Goal: Task Accomplishment & Management: Manage account settings

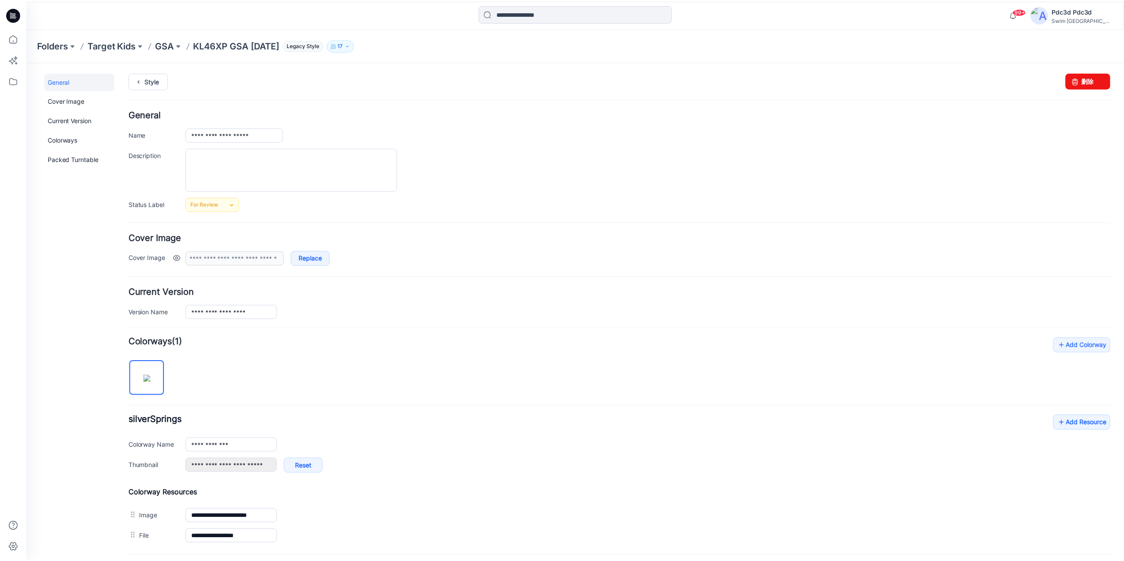
scroll to position [87, 0]
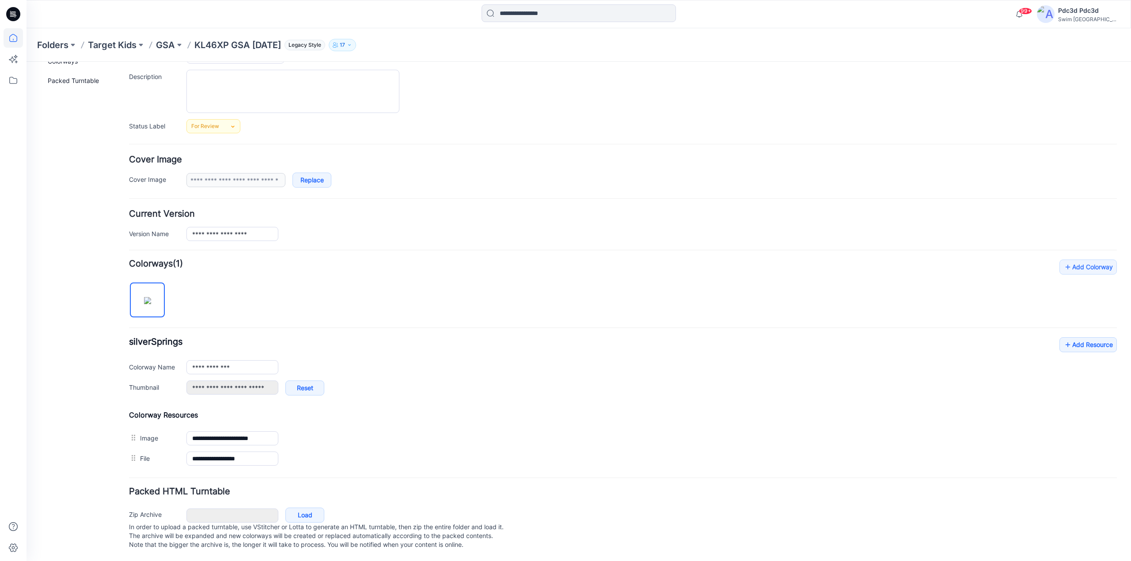
click at [4, 37] on icon at bounding box center [13, 37] width 19 height 19
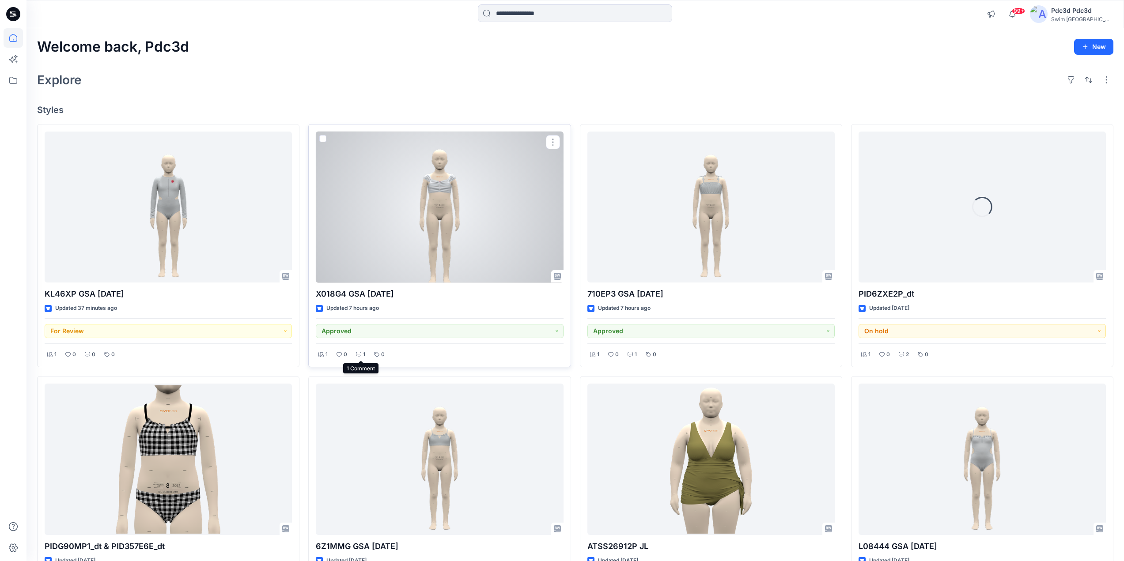
click at [358, 354] on icon at bounding box center [358, 354] width 5 height 5
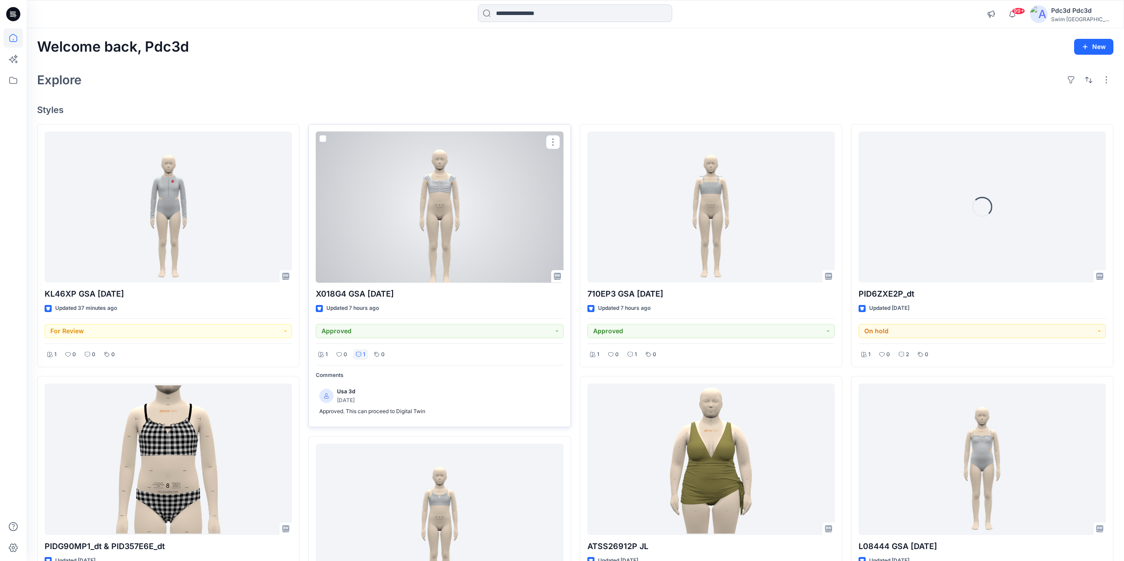
click at [358, 354] on icon at bounding box center [358, 354] width 5 height 5
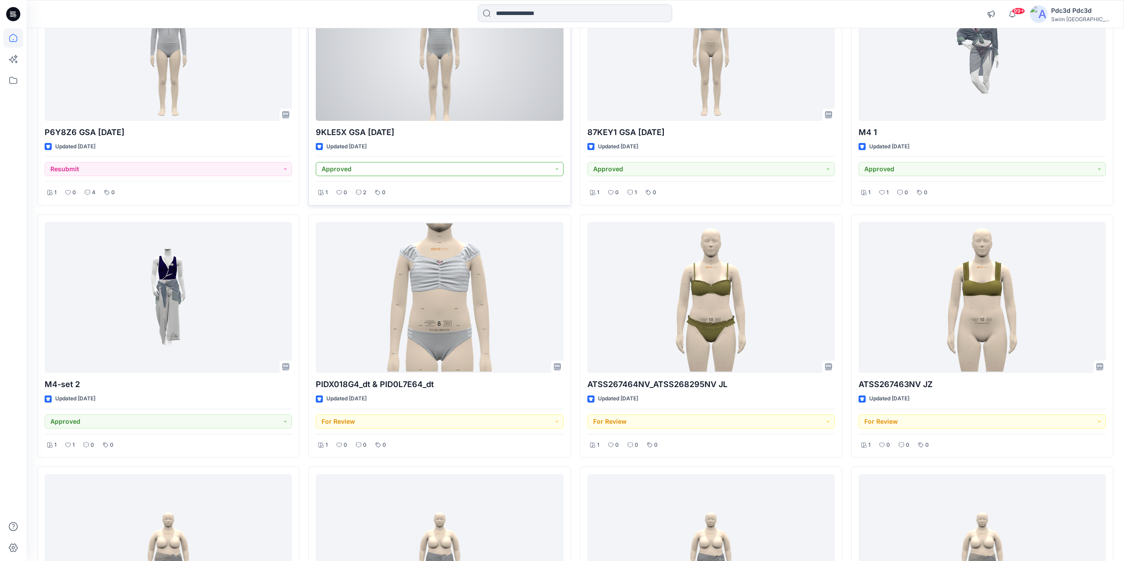
scroll to position [928, 0]
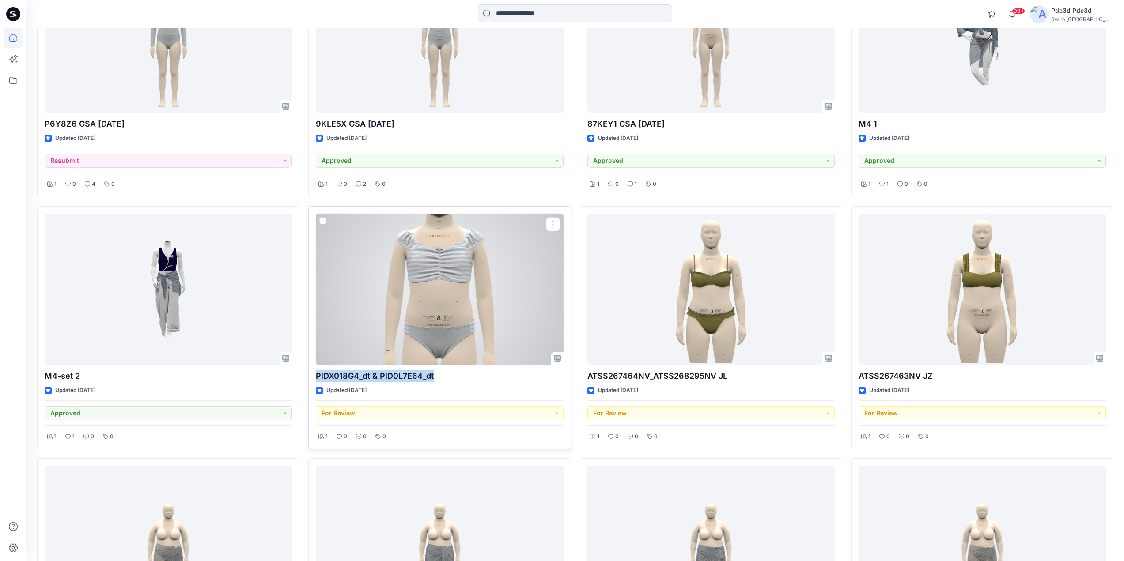
drag, startPoint x: 439, startPoint y: 379, endPoint x: 315, endPoint y: 374, distance: 123.3
click at [315, 374] on div "PIDX018G4_dt & PID0L7E64_dt Updated 5 days ago For Review 1 0 0 0" at bounding box center [439, 328] width 262 height 244
copy p "PIDX018G4_dt & PID0L7E64_dt"
click at [390, 290] on div at bounding box center [439, 290] width 247 height 152
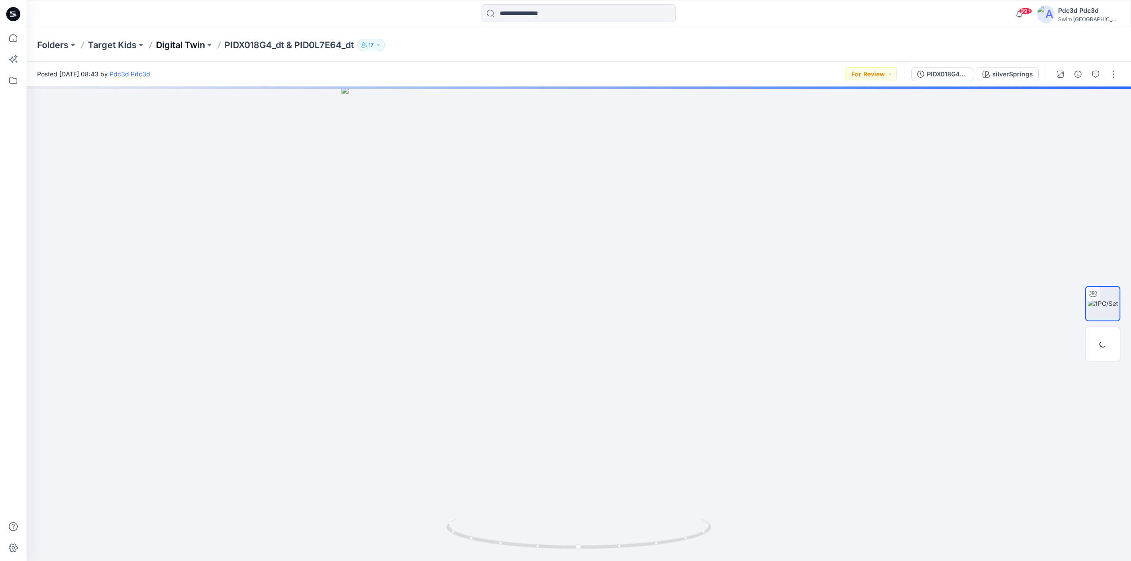
click at [185, 41] on p "Digital Twin" at bounding box center [180, 45] width 49 height 12
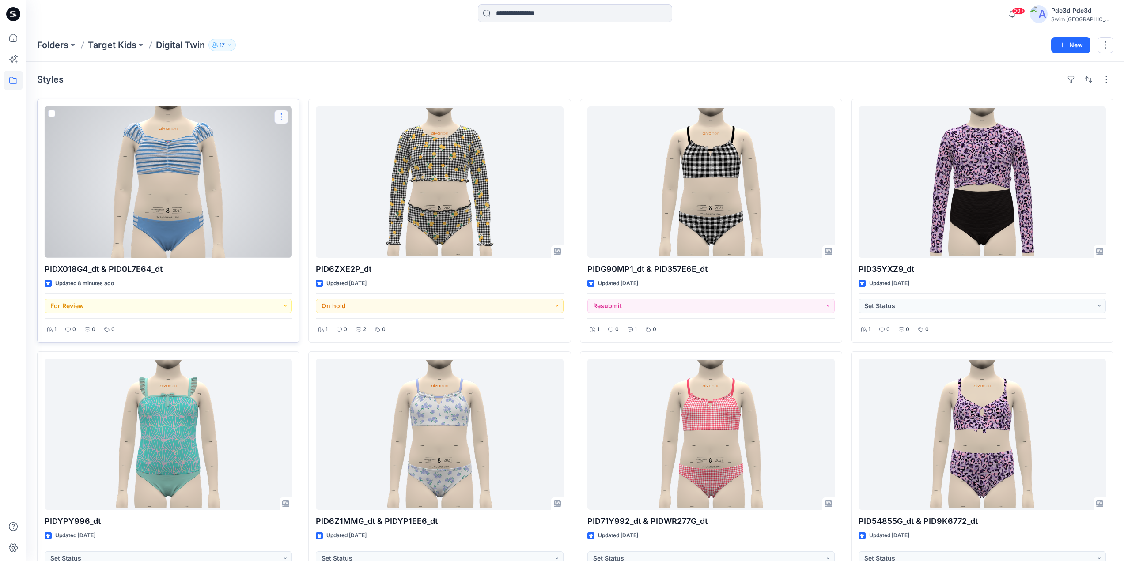
click at [280, 115] on button "button" at bounding box center [281, 117] width 14 height 14
click at [295, 139] on p "Edit" at bounding box center [297, 137] width 11 height 9
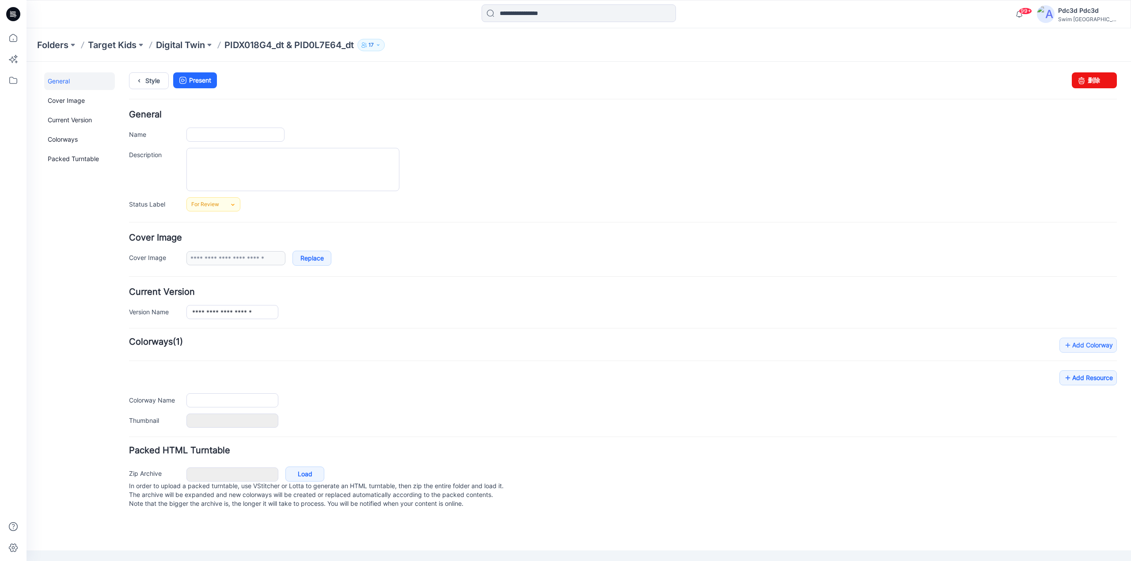
type input "**********"
type input "*******"
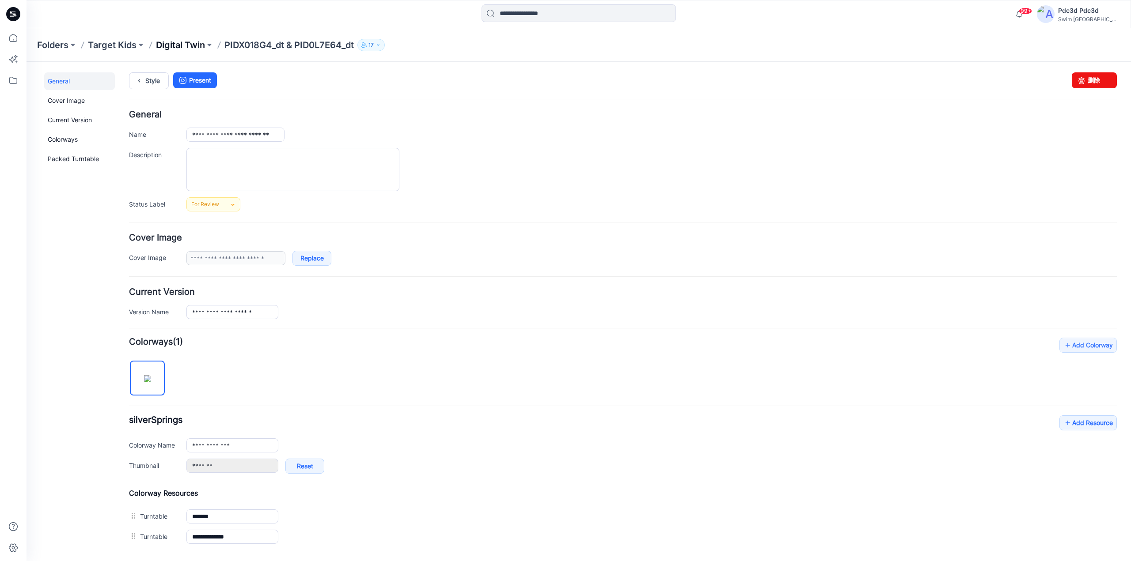
click at [197, 44] on p "Digital Twin" at bounding box center [180, 45] width 49 height 12
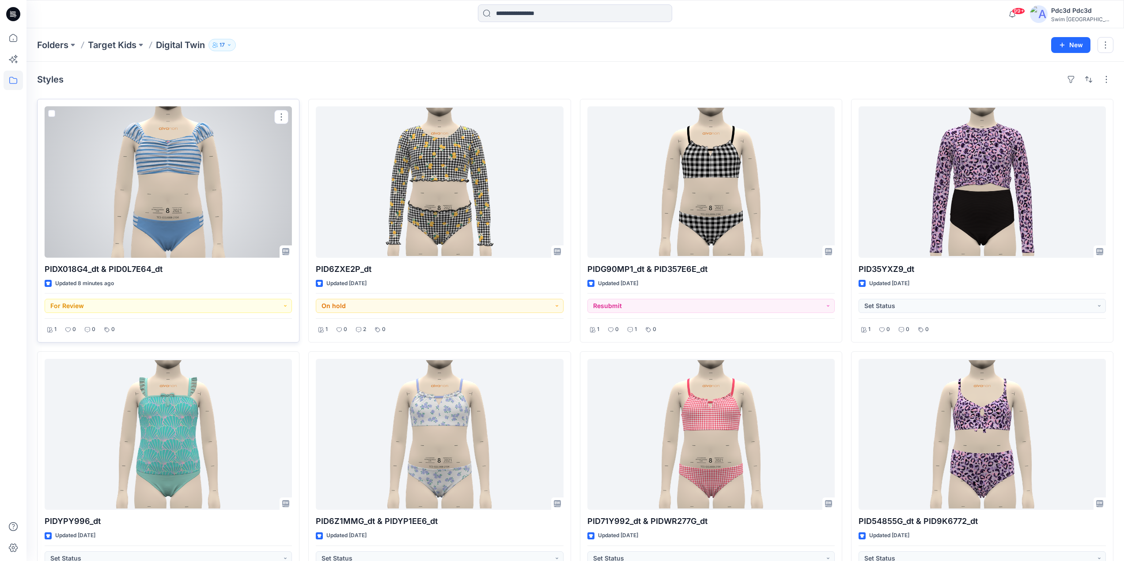
click at [216, 164] on div at bounding box center [168, 182] width 247 height 152
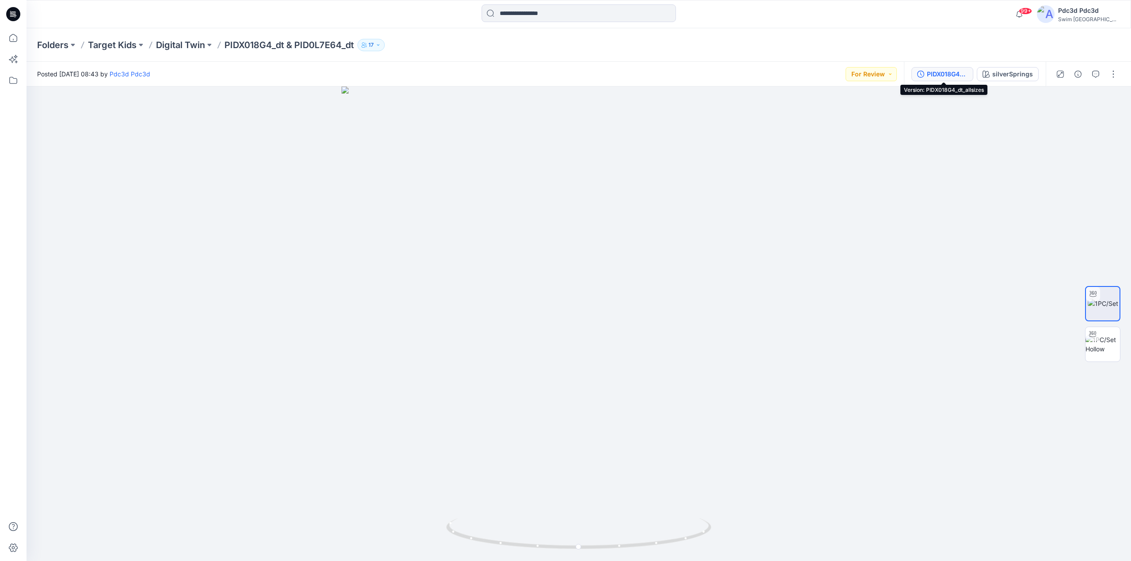
click at [922, 72] on icon "button" at bounding box center [920, 74] width 7 height 7
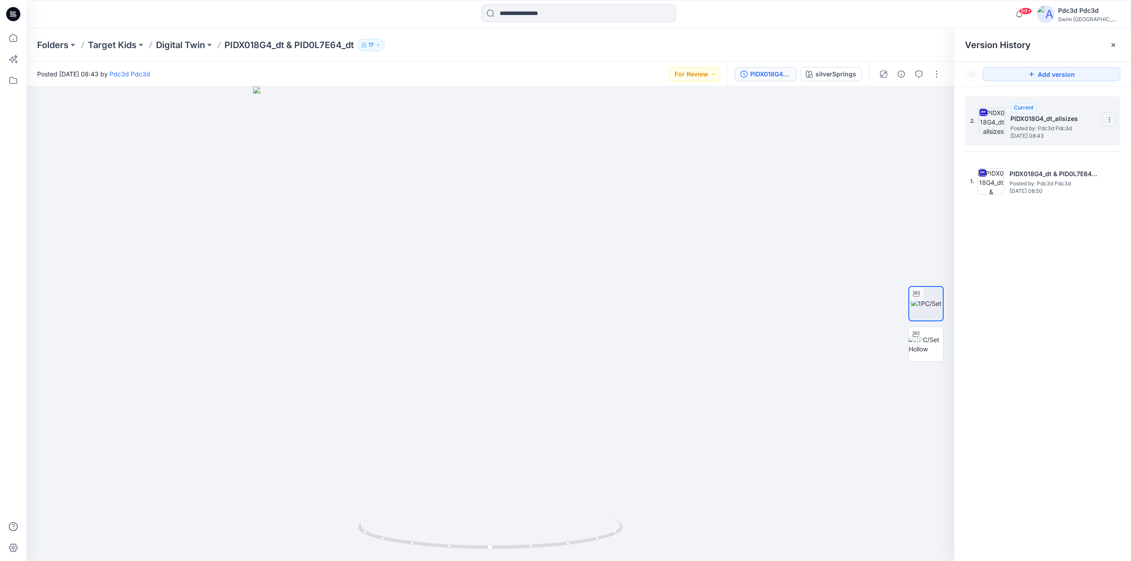
click at [1107, 118] on icon at bounding box center [1109, 119] width 7 height 7
click at [1051, 194] on span "Delete Version" at bounding box center [1047, 194] width 41 height 11
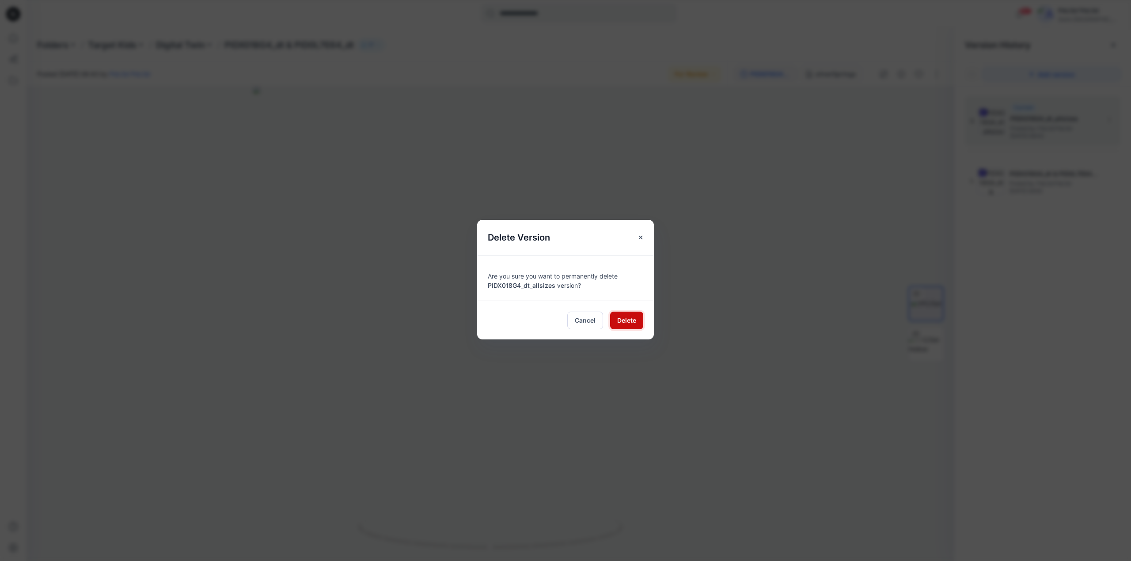
click at [639, 322] on button "Delete" at bounding box center [626, 321] width 33 height 18
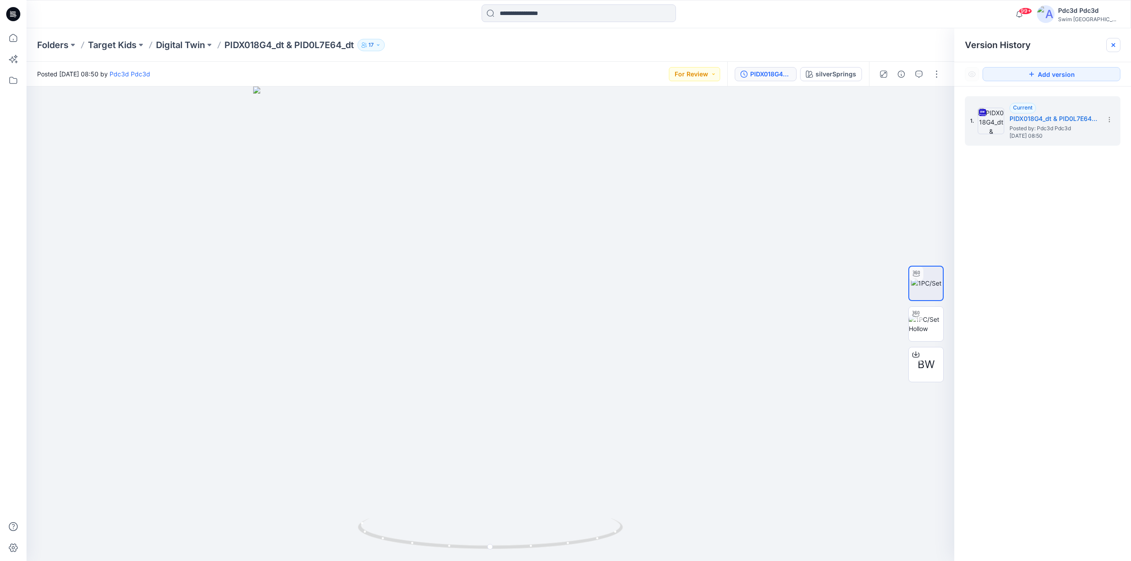
click at [1117, 47] on div at bounding box center [1113, 45] width 14 height 14
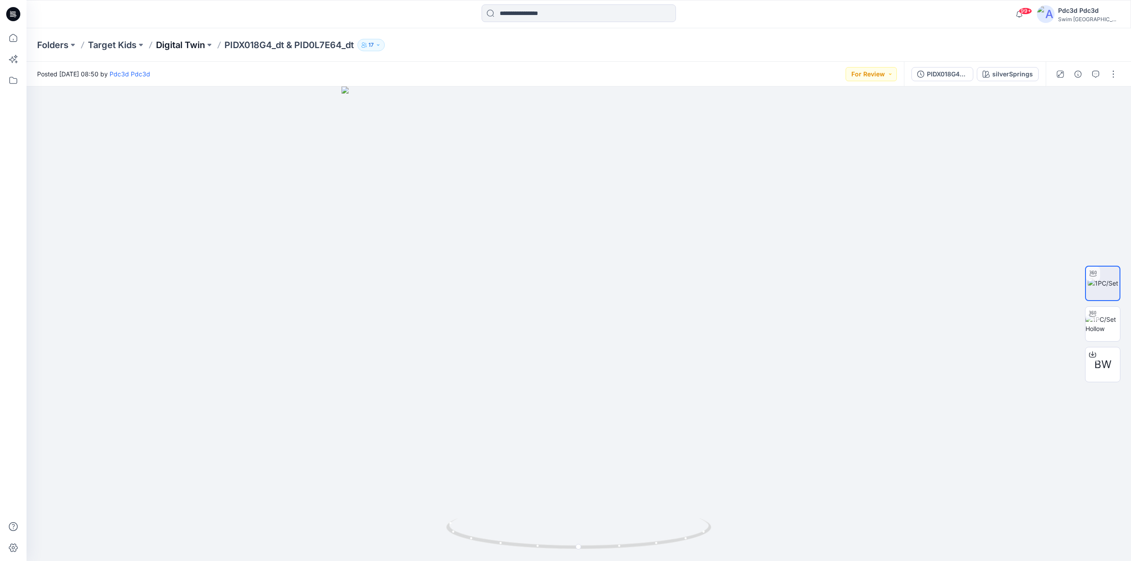
click at [186, 43] on p "Digital Twin" at bounding box center [180, 45] width 49 height 12
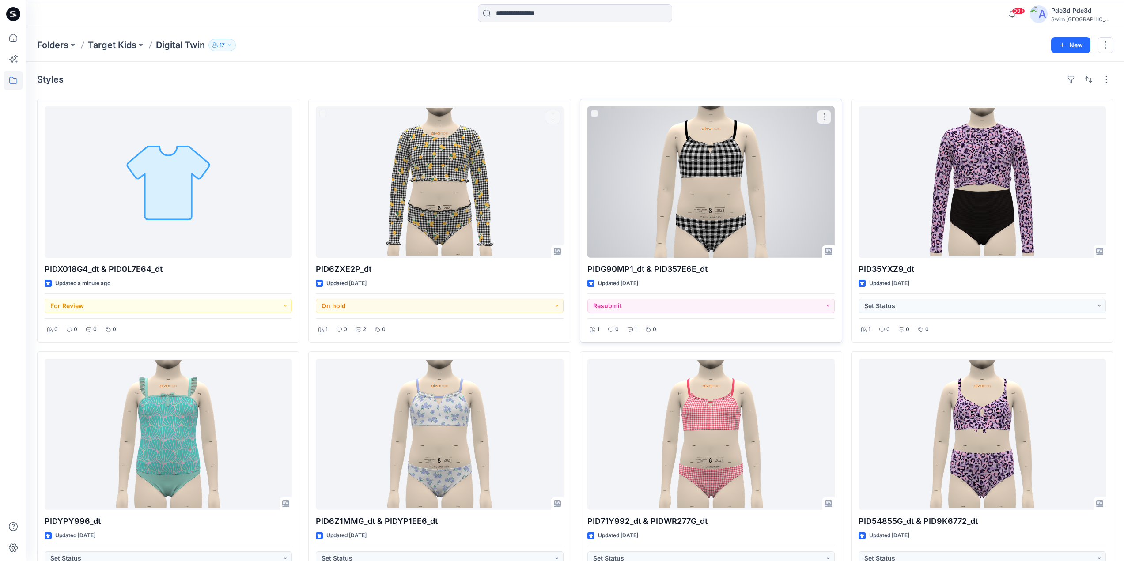
click at [716, 176] on div at bounding box center [710, 182] width 247 height 152
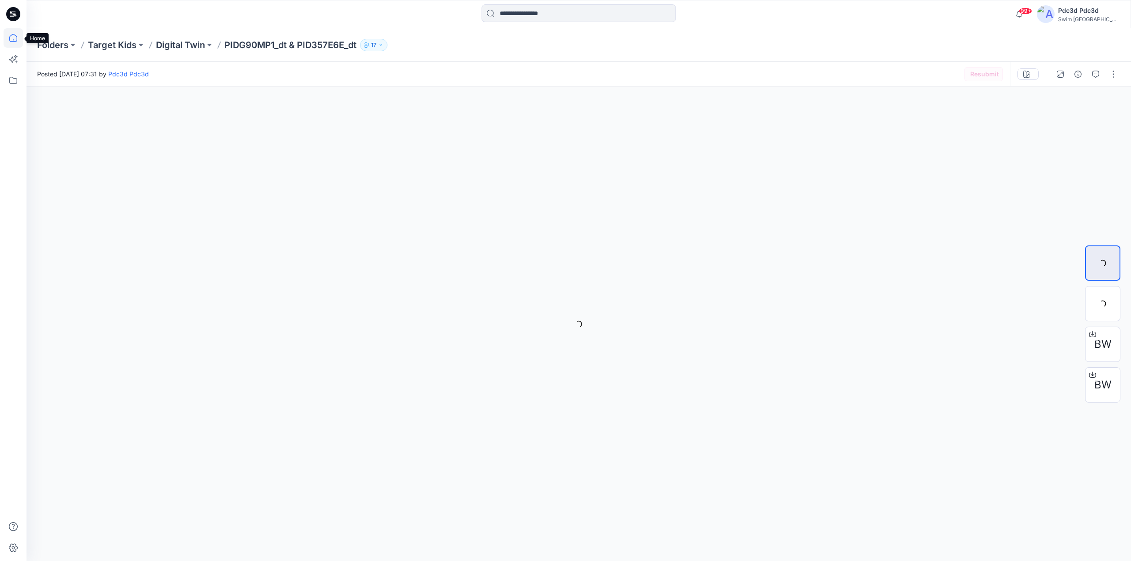
click at [15, 41] on icon at bounding box center [13, 37] width 19 height 19
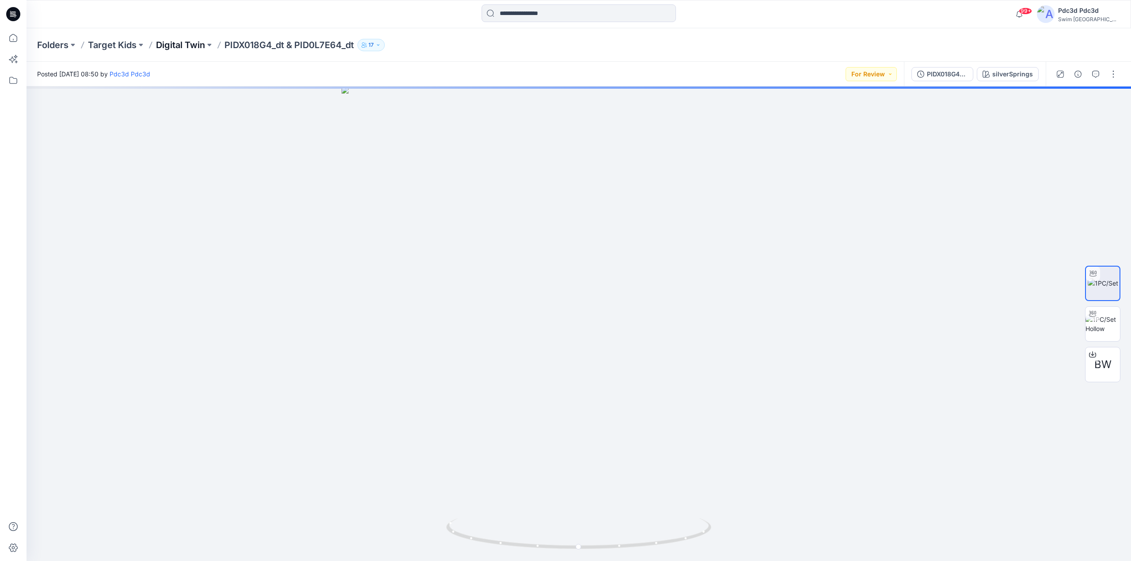
click at [171, 42] on p "Digital Twin" at bounding box center [180, 45] width 49 height 12
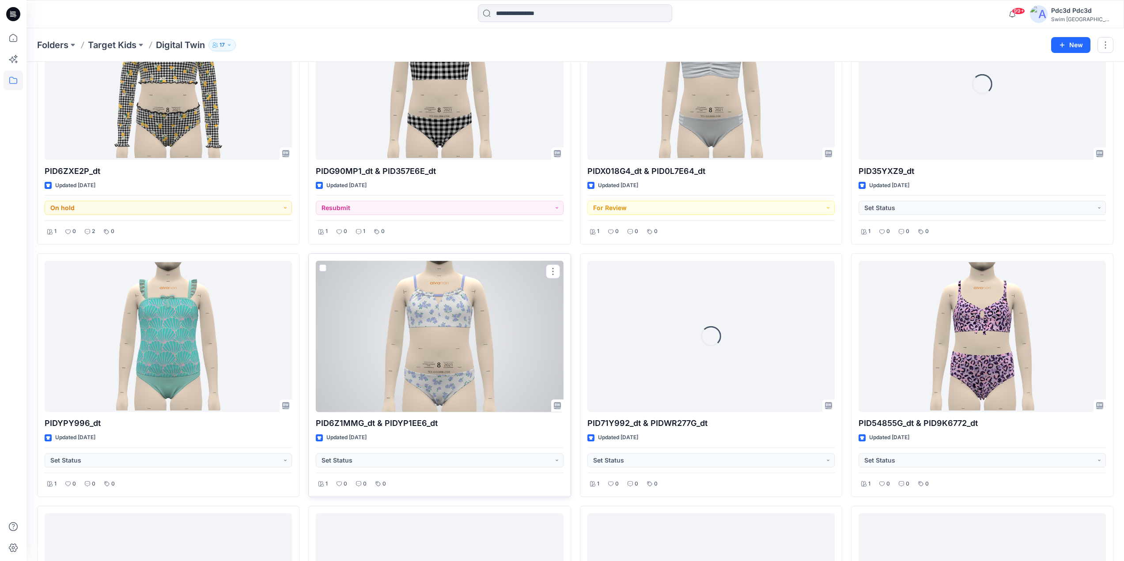
scroll to position [133, 0]
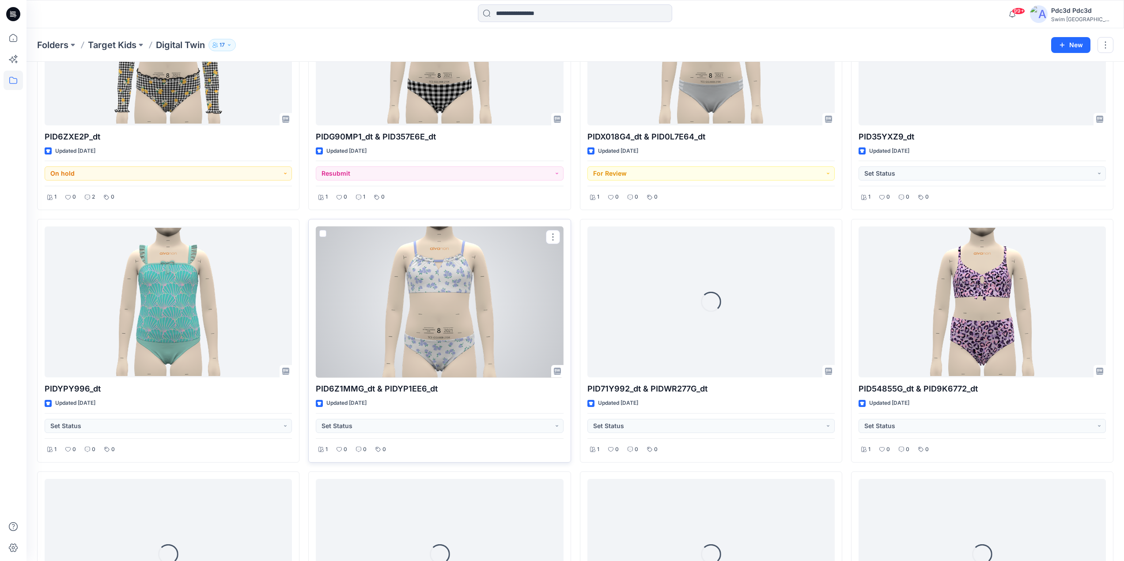
click at [452, 329] on div at bounding box center [439, 303] width 247 height 152
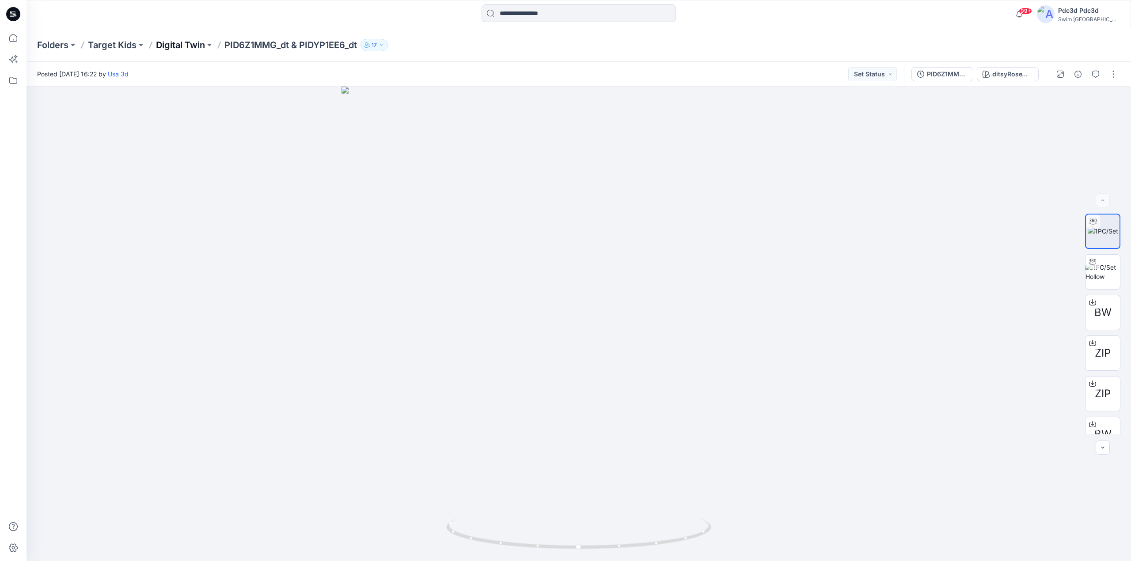
click at [183, 46] on p "Digital Twin" at bounding box center [180, 45] width 49 height 12
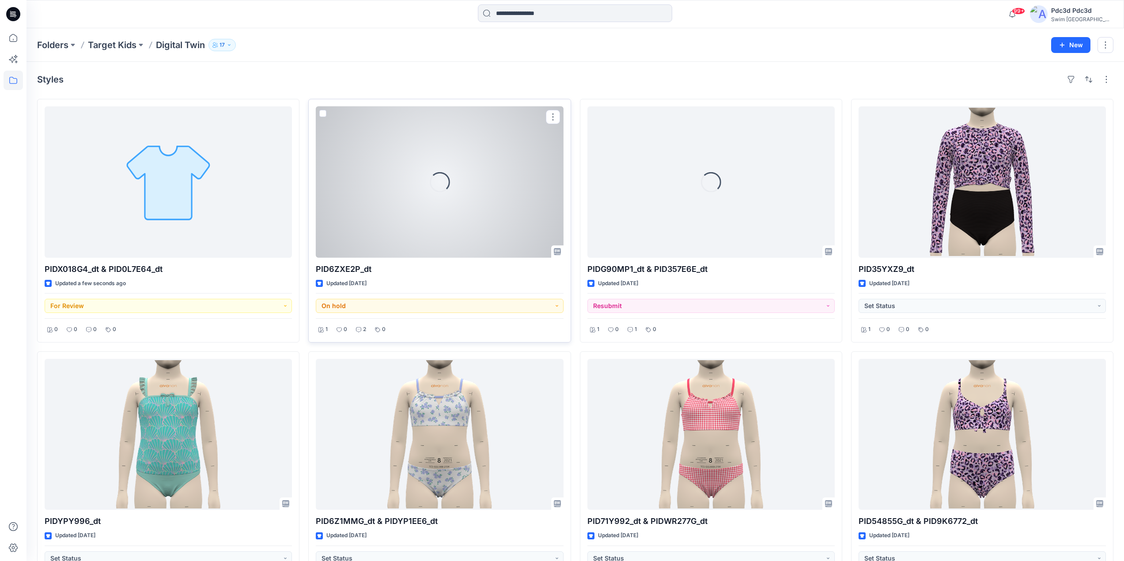
click at [422, 205] on div "Loading..." at bounding box center [439, 182] width 247 height 152
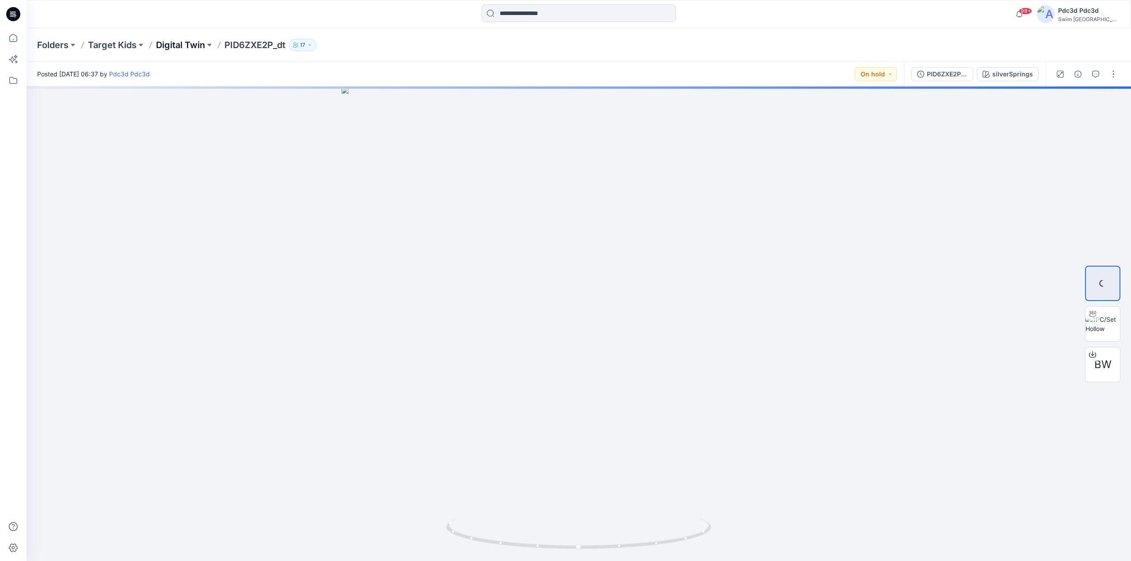
click at [182, 44] on p "Digital Twin" at bounding box center [180, 45] width 49 height 12
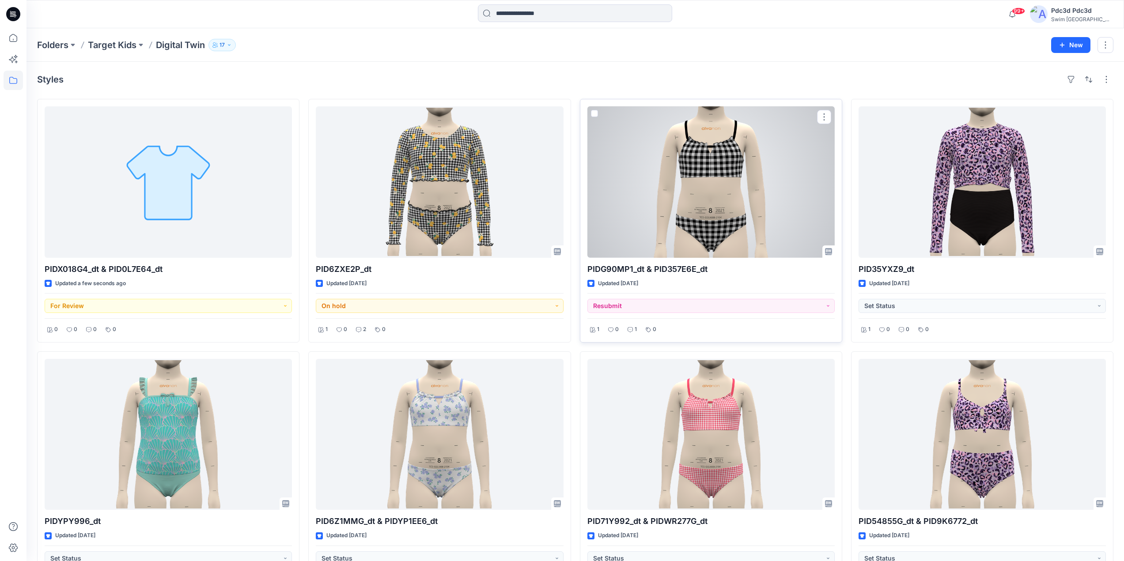
click at [731, 197] on div at bounding box center [710, 182] width 247 height 152
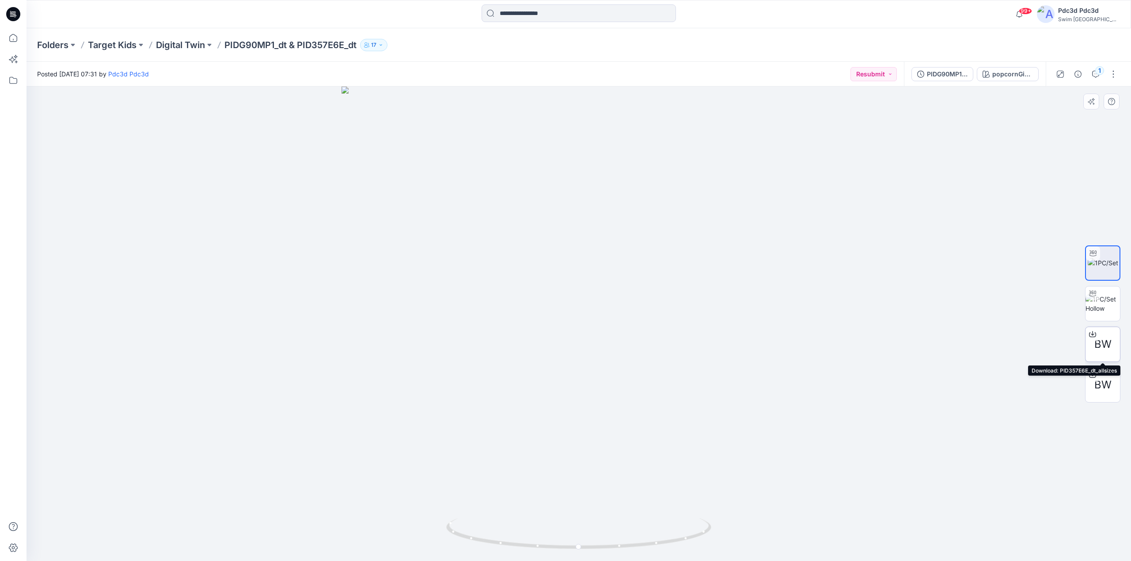
click at [1093, 335] on icon at bounding box center [1092, 334] width 7 height 7
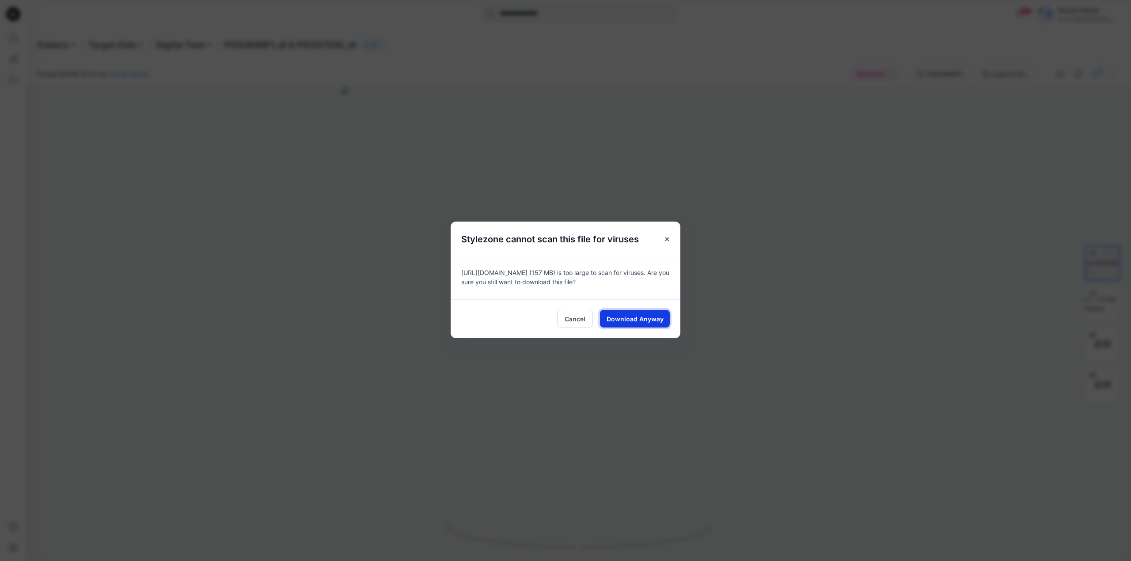
click at [644, 315] on span "Download Anyway" at bounding box center [634, 319] width 57 height 9
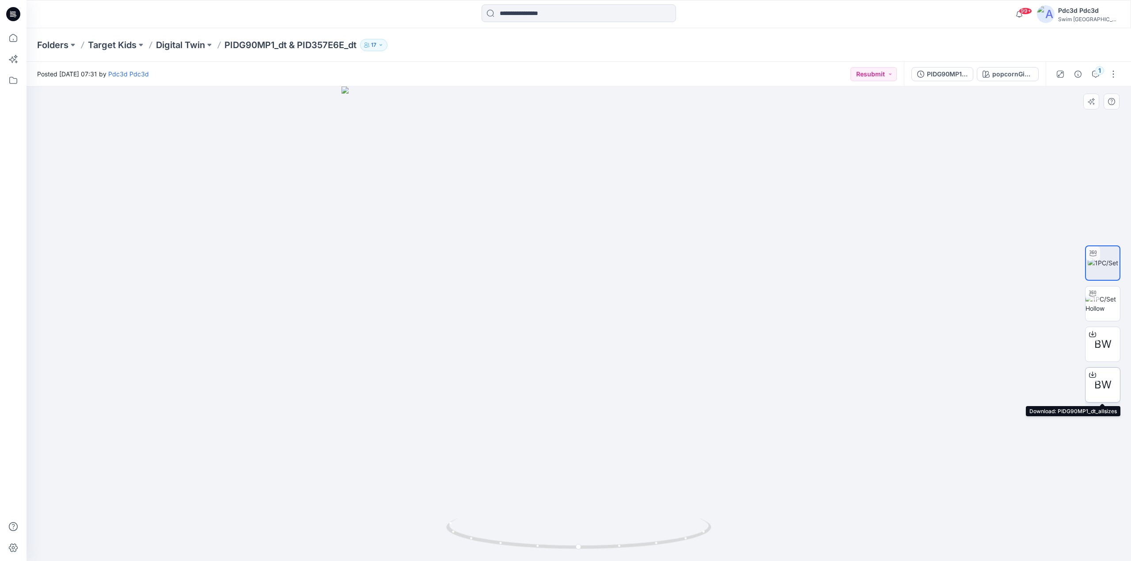
click at [1093, 375] on icon at bounding box center [1093, 373] width 4 height 4
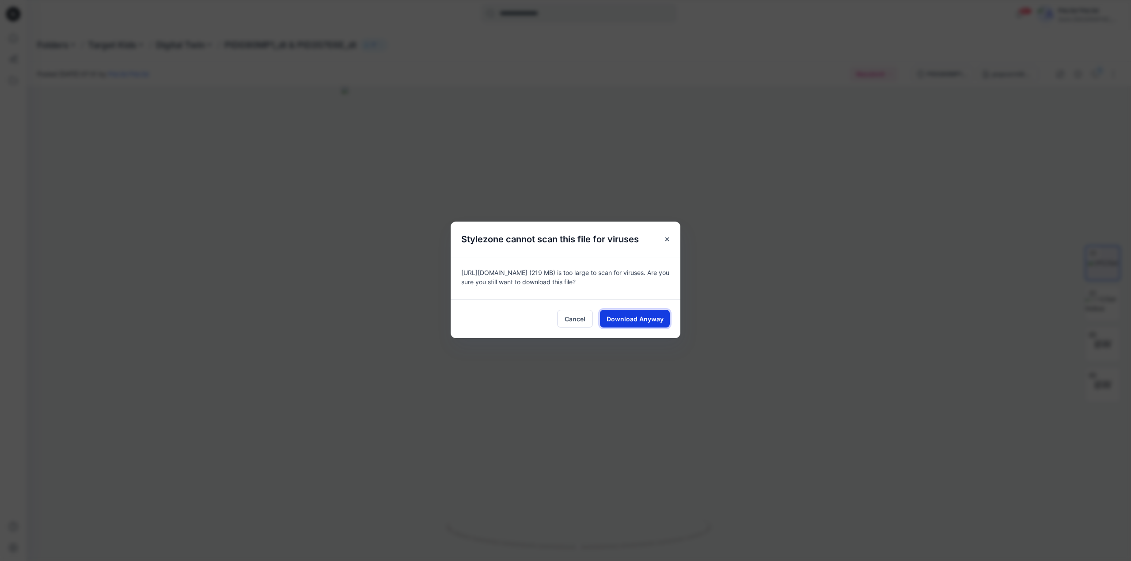
click at [642, 311] on button "Download Anyway" at bounding box center [635, 319] width 70 height 18
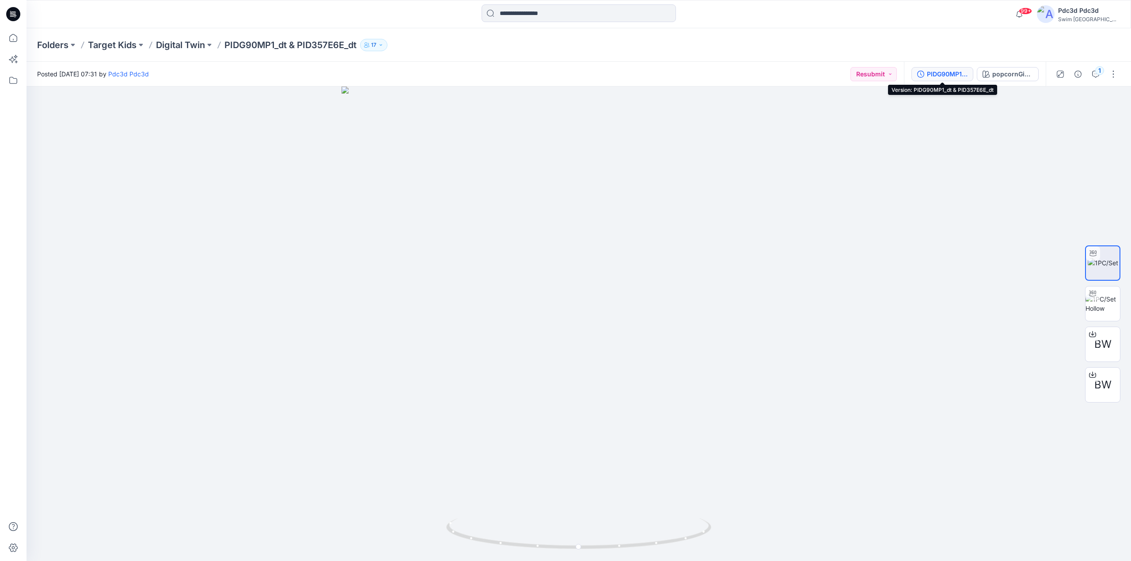
click at [917, 77] on icon "button" at bounding box center [920, 74] width 7 height 7
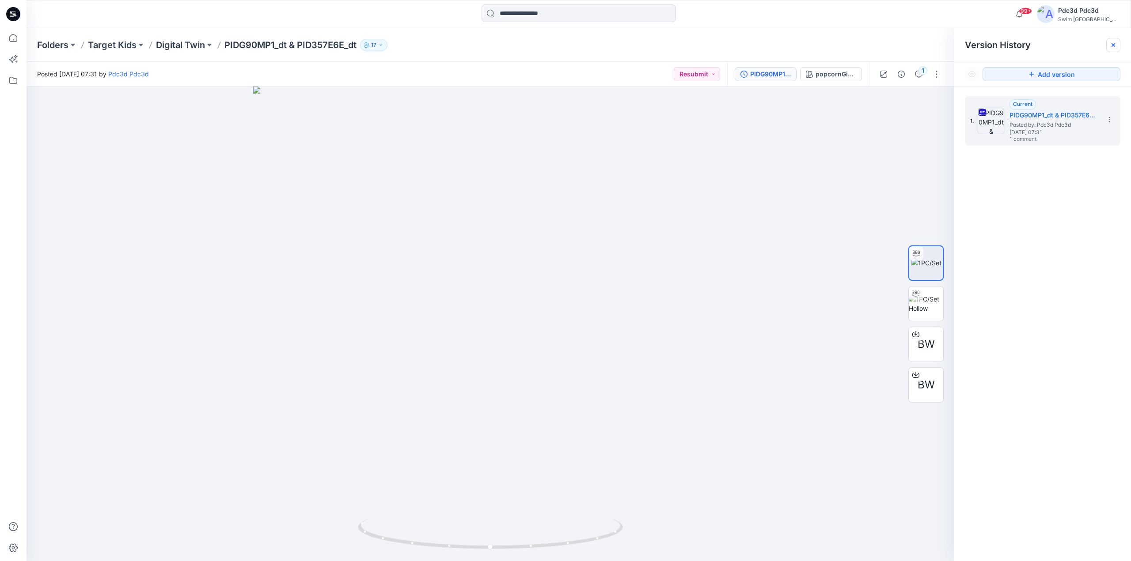
click at [1112, 45] on icon at bounding box center [1113, 45] width 7 height 7
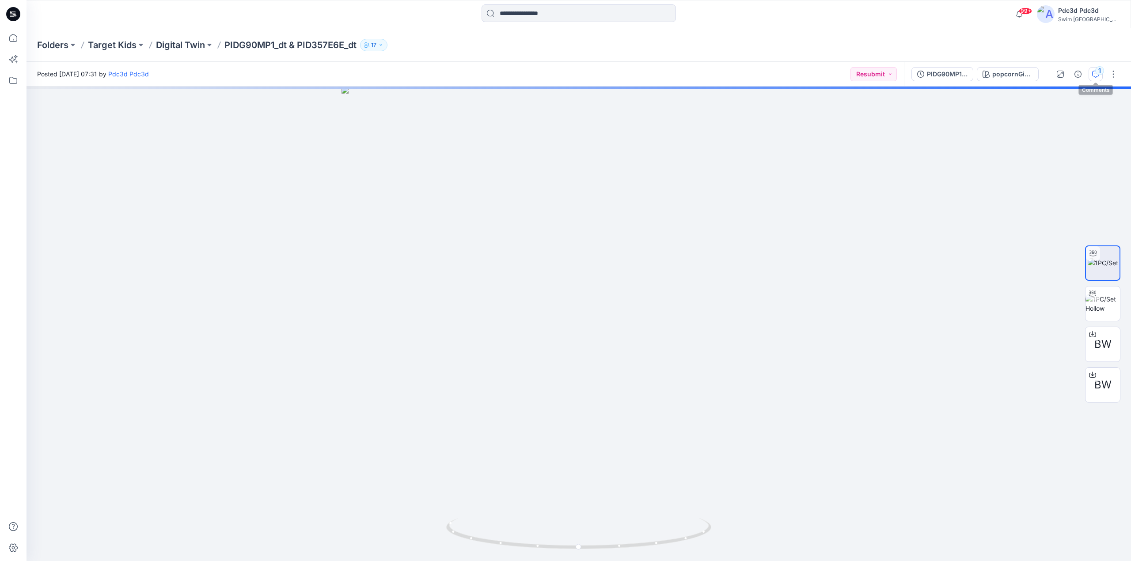
click at [1092, 76] on button "1" at bounding box center [1095, 74] width 14 height 14
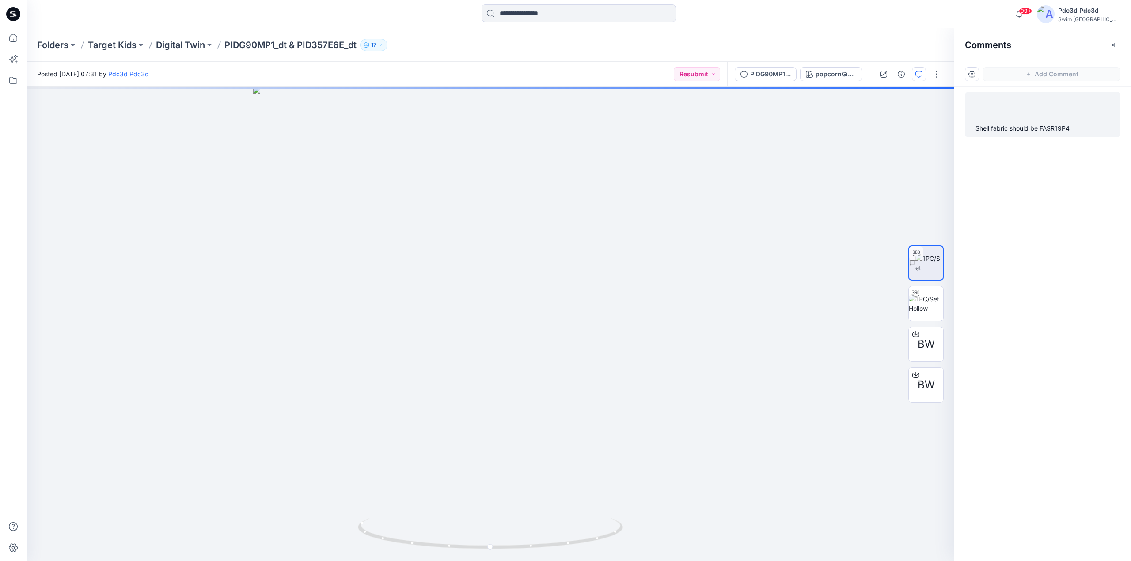
click at [1027, 132] on div "Shell fabric should be FASR19P4" at bounding box center [1042, 128] width 134 height 11
click at [1050, 216] on div "1 Usa 3d September 06, 2025 04:13 Shell fabric should be FASR19P4" at bounding box center [1042, 308] width 177 height 442
click at [1042, 130] on div "Shell fabric should be FASR19P4" at bounding box center [1042, 128] width 134 height 11
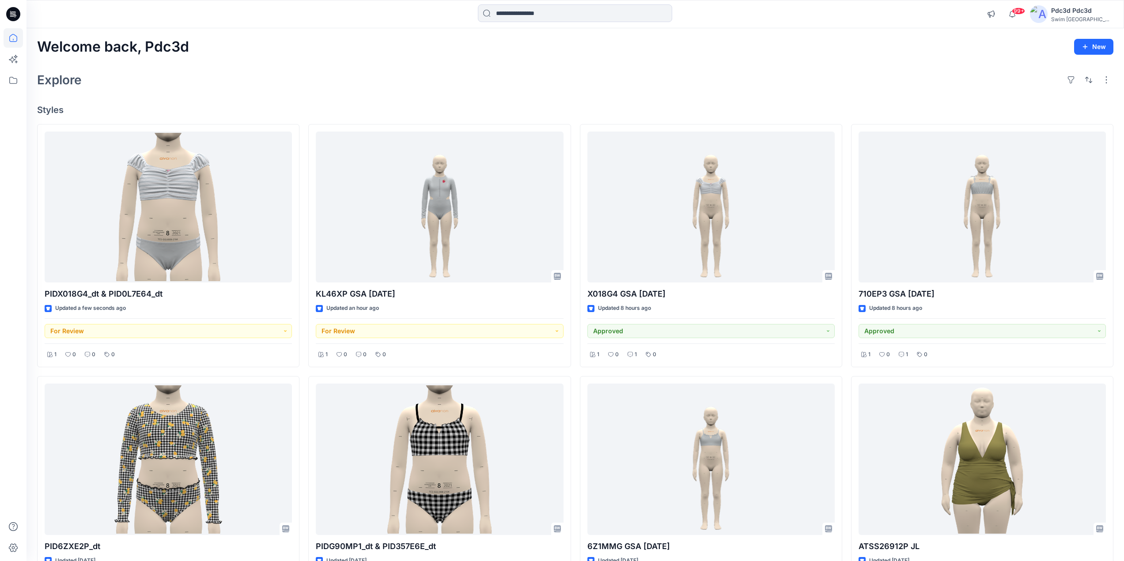
drag, startPoint x: 865, startPoint y: 102, endPoint x: 825, endPoint y: 106, distance: 40.4
click at [825, 106] on div "Welcome back, Pdc3d New Explore Styles PIDX018G4_dt & PID0L7E64_dt Updated a fe…" at bounding box center [576, 471] width 1098 height 887
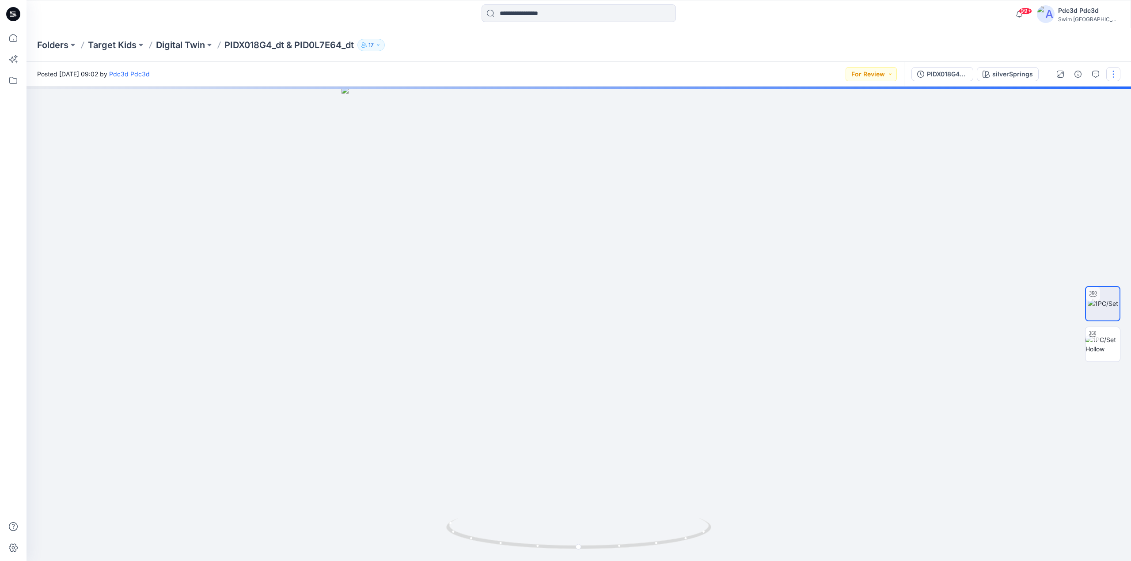
click at [1111, 75] on button "button" at bounding box center [1113, 74] width 14 height 14
click at [1048, 123] on button "Edit" at bounding box center [1075, 119] width 81 height 16
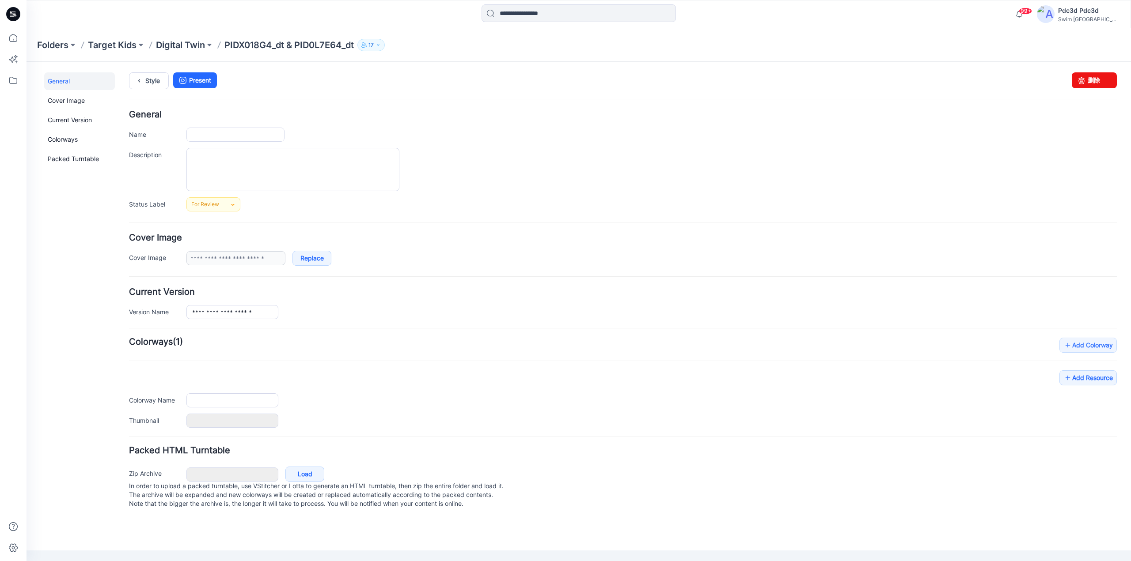
type input "**********"
type input "*******"
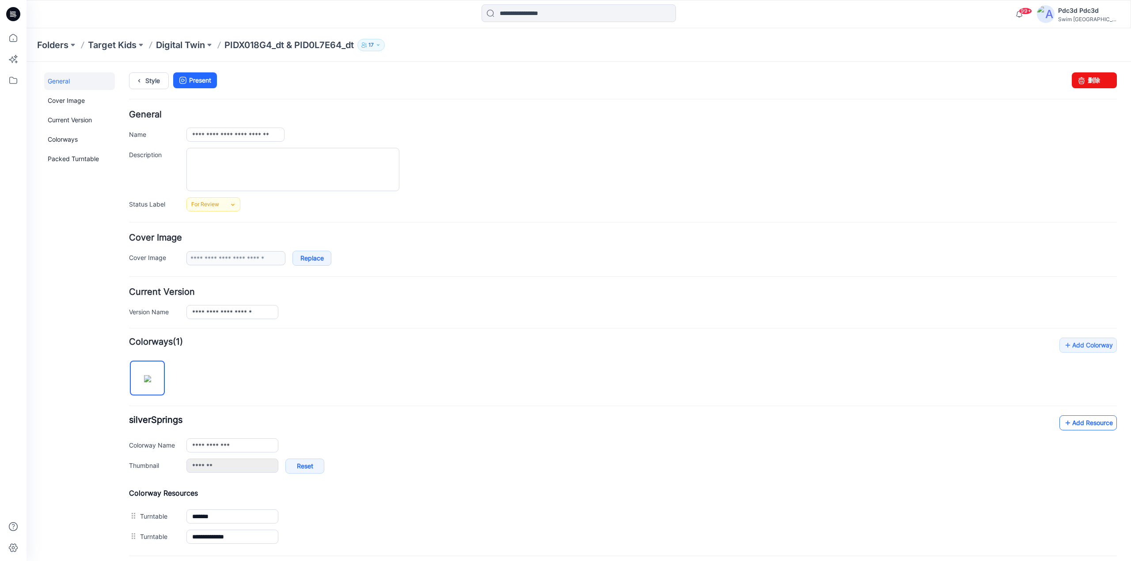
click at [1063, 423] on icon at bounding box center [1067, 423] width 9 height 14
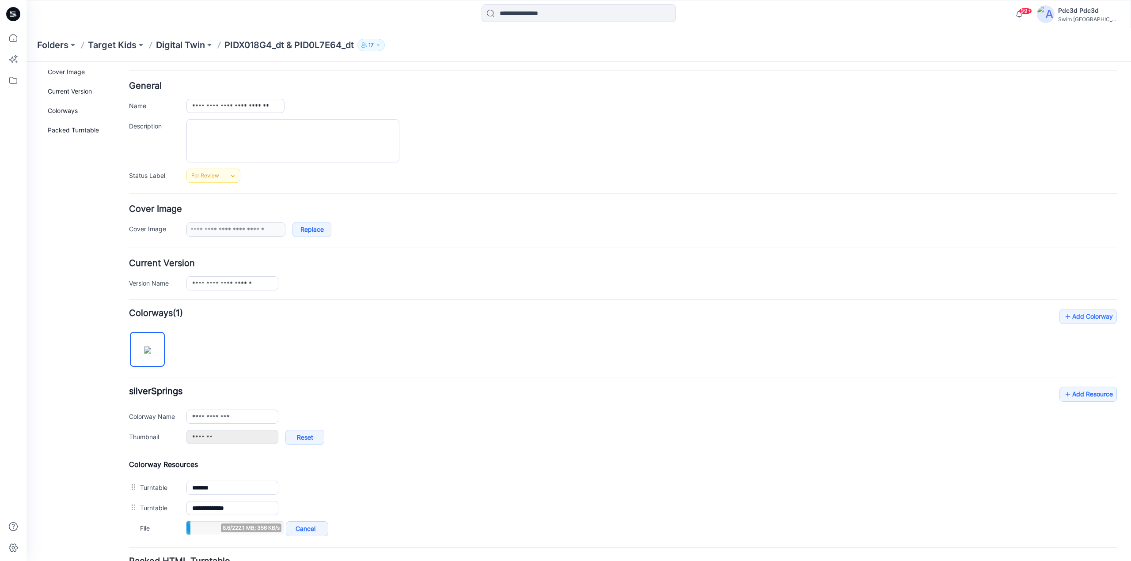
scroll to position [88, 0]
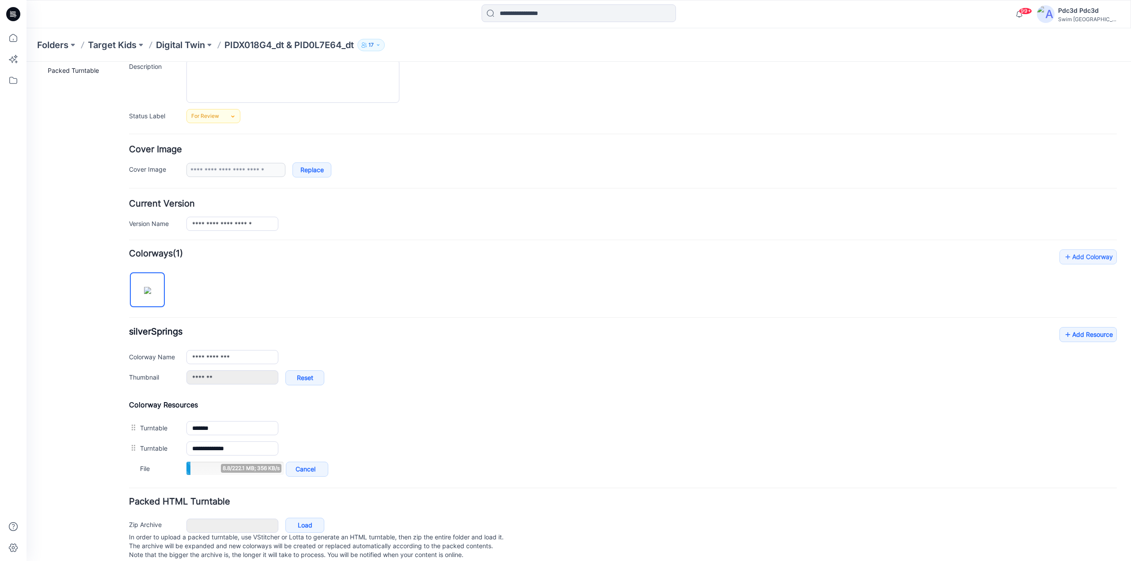
click at [322, 294] on div "**********" at bounding box center [623, 365] width 988 height 230
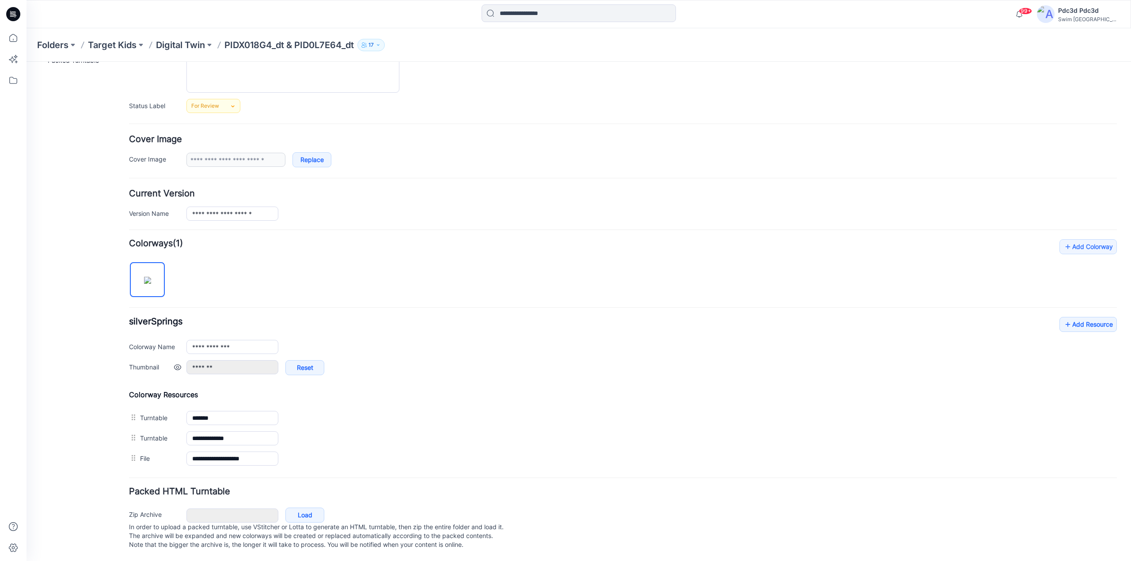
scroll to position [107, 0]
click at [3, 36] on div at bounding box center [13, 280] width 27 height 561
click at [9, 39] on icon at bounding box center [13, 37] width 19 height 19
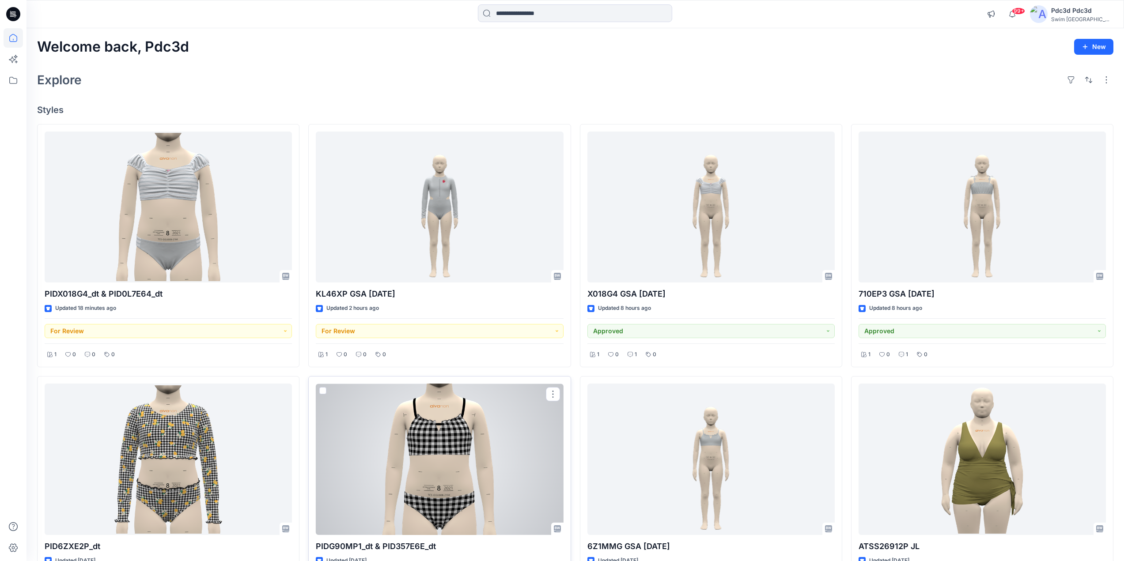
click at [435, 431] on div at bounding box center [439, 460] width 247 height 152
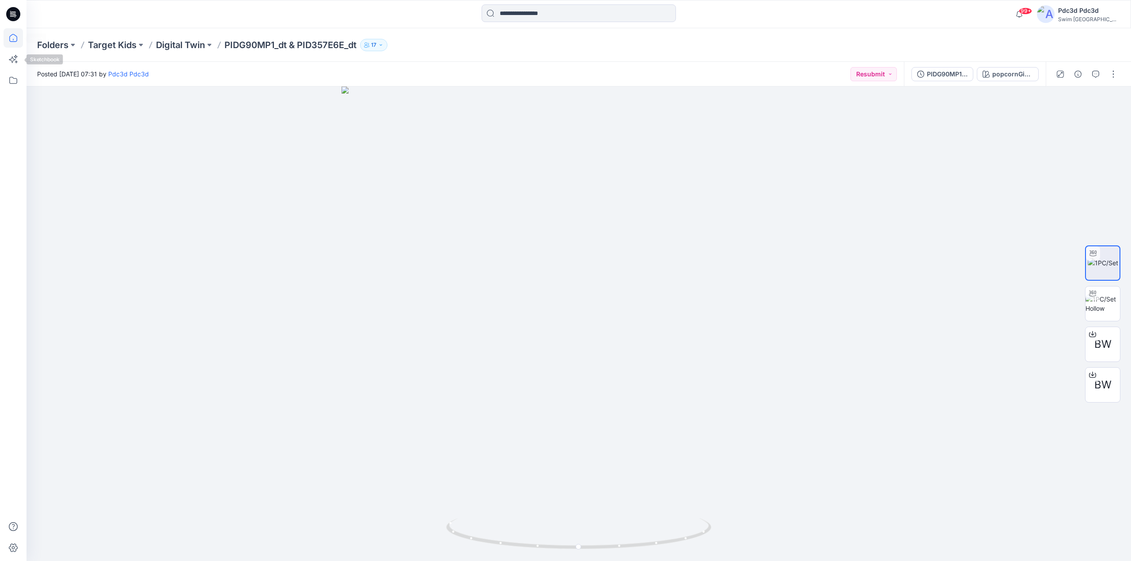
click at [14, 38] on icon at bounding box center [13, 37] width 19 height 19
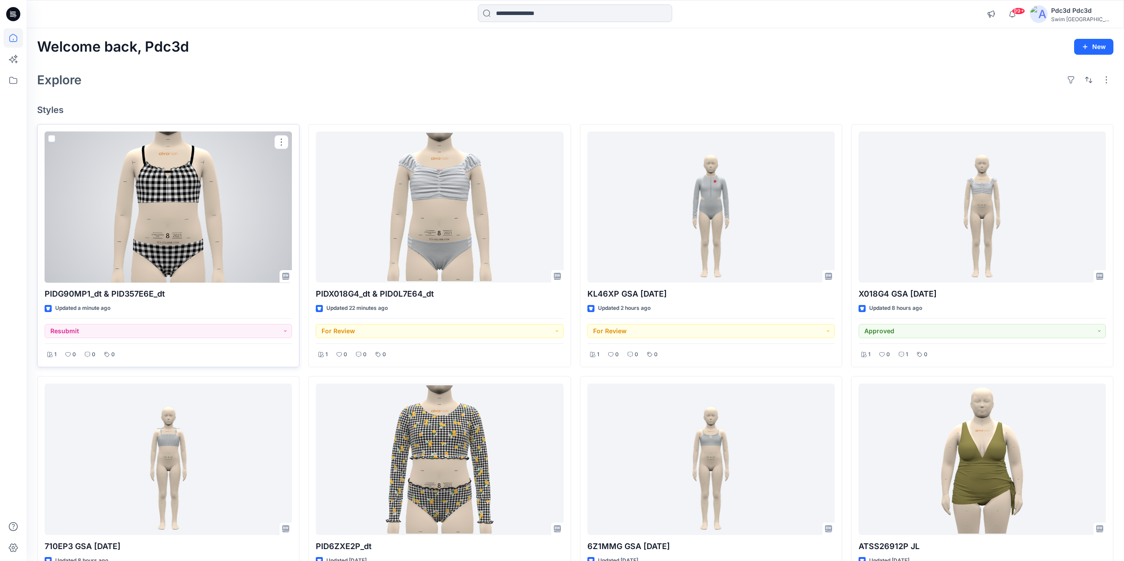
click at [168, 212] on div at bounding box center [168, 208] width 247 height 152
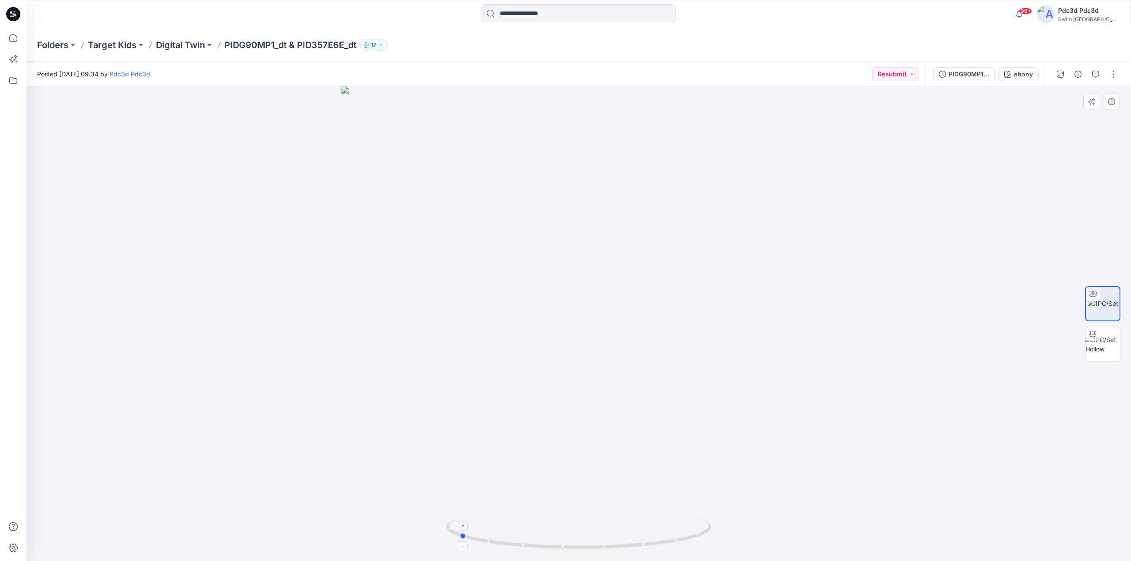
drag, startPoint x: 653, startPoint y: 544, endPoint x: 554, endPoint y: 531, distance: 99.8
click at [554, 531] on icon at bounding box center [579, 535] width 267 height 33
click at [10, 40] on icon at bounding box center [13, 37] width 19 height 19
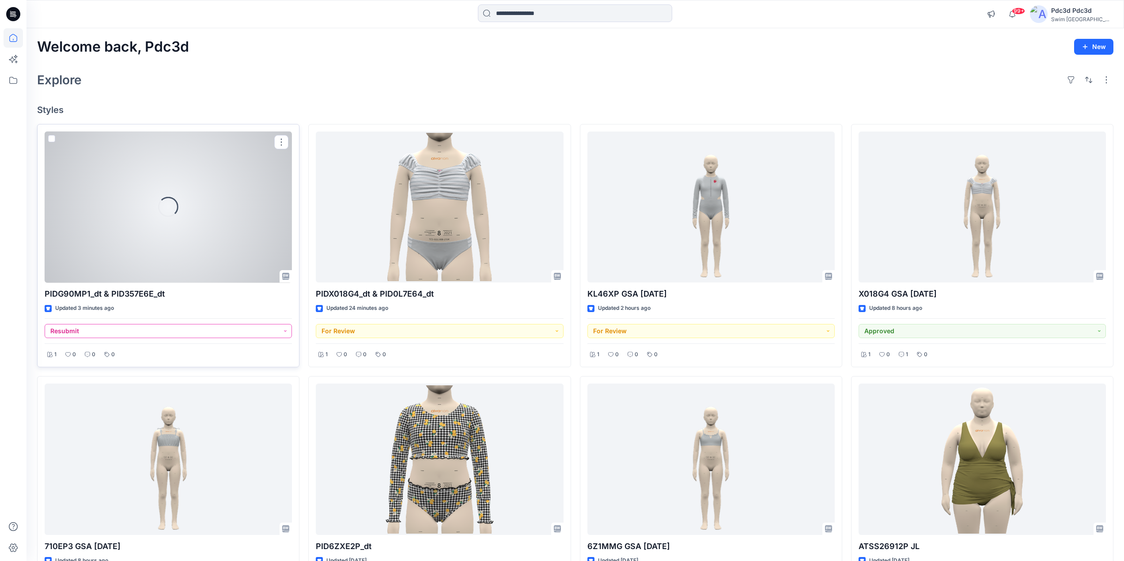
click at [284, 333] on button "Resubmit" at bounding box center [168, 331] width 247 height 14
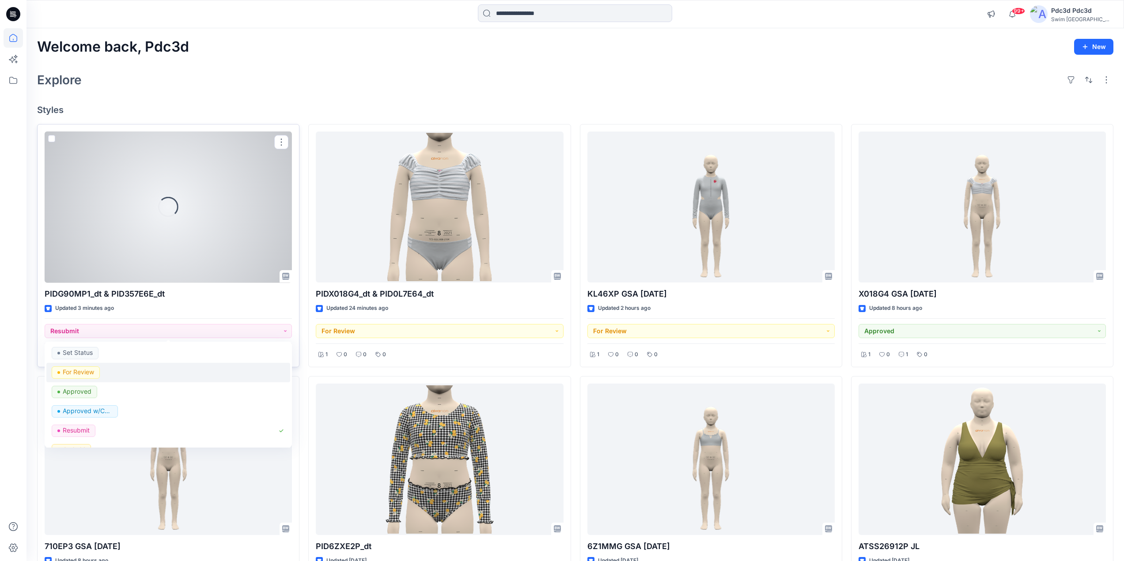
click at [87, 371] on p "For Review" at bounding box center [78, 372] width 31 height 11
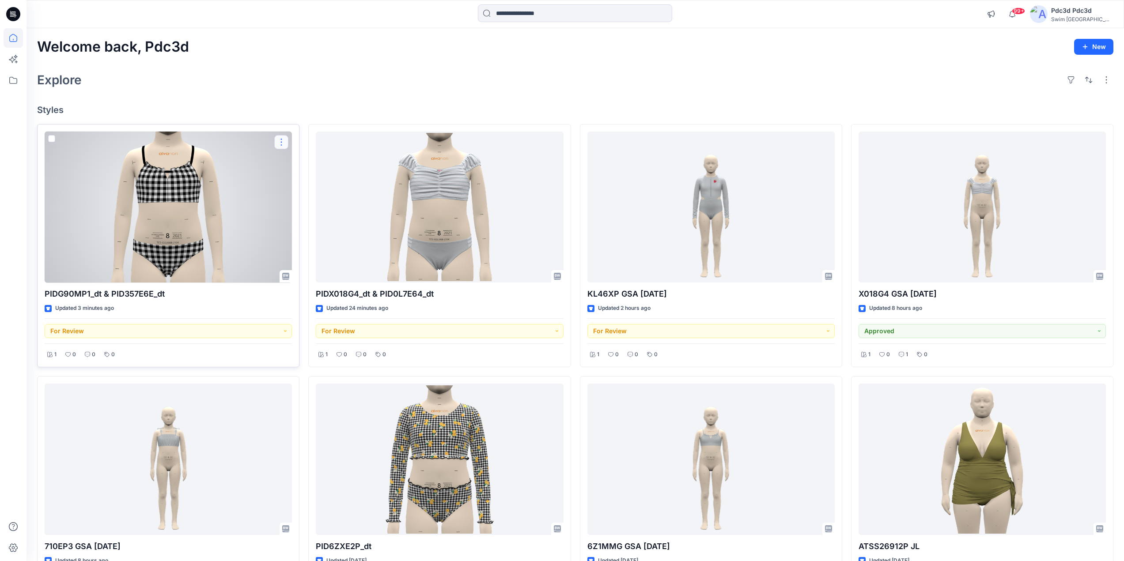
click at [283, 139] on button "button" at bounding box center [281, 142] width 14 height 14
click at [297, 159] on p "Edit" at bounding box center [297, 162] width 11 height 9
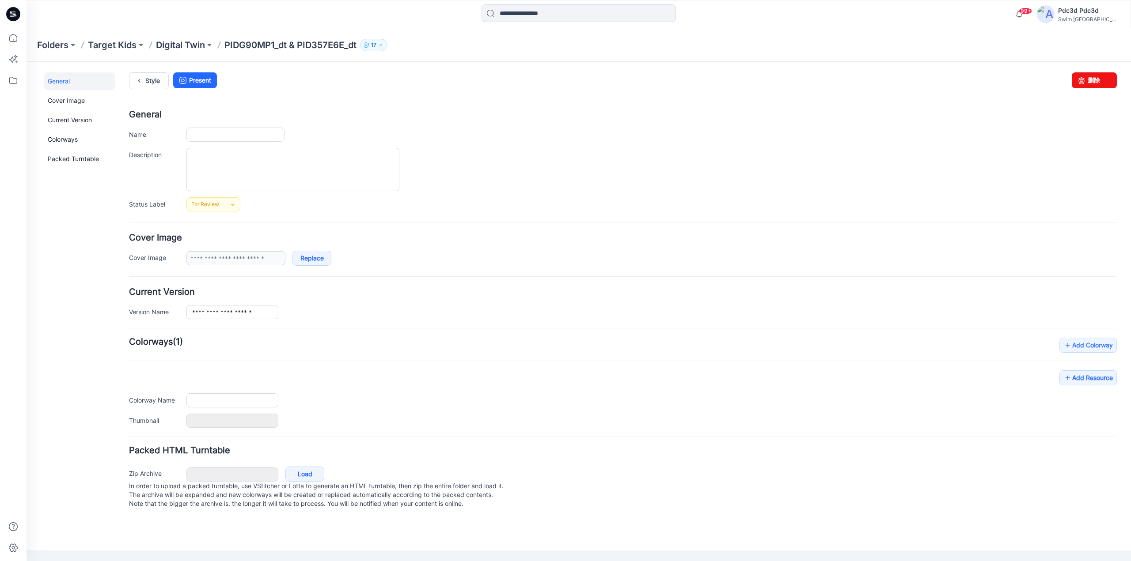
type input "**********"
type input "*****"
type input "*******"
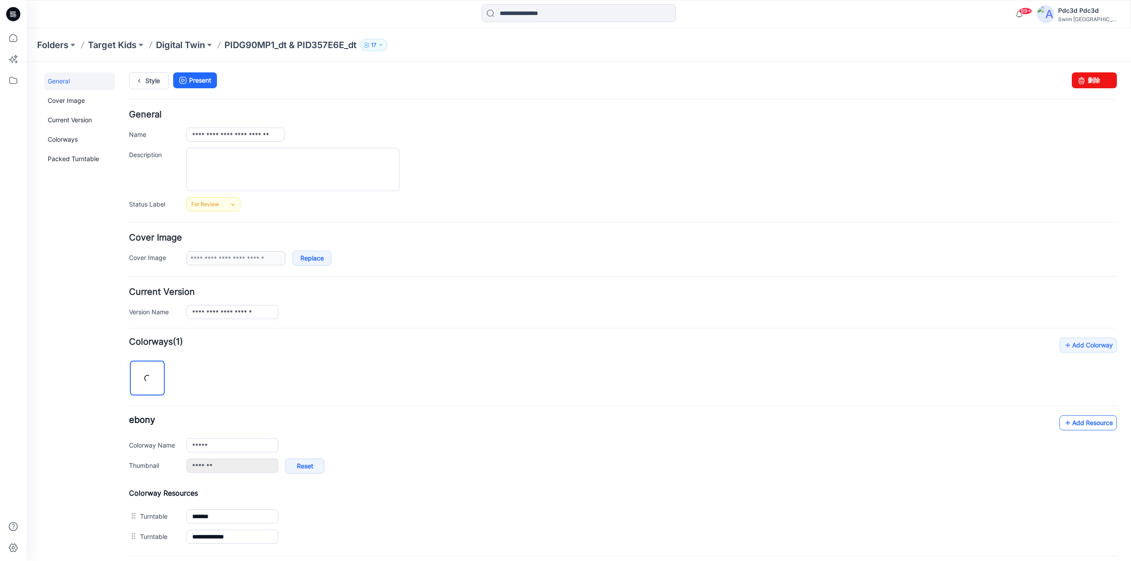
click at [1063, 424] on icon at bounding box center [1067, 423] width 9 height 14
click at [1063, 423] on icon at bounding box center [1067, 423] width 9 height 14
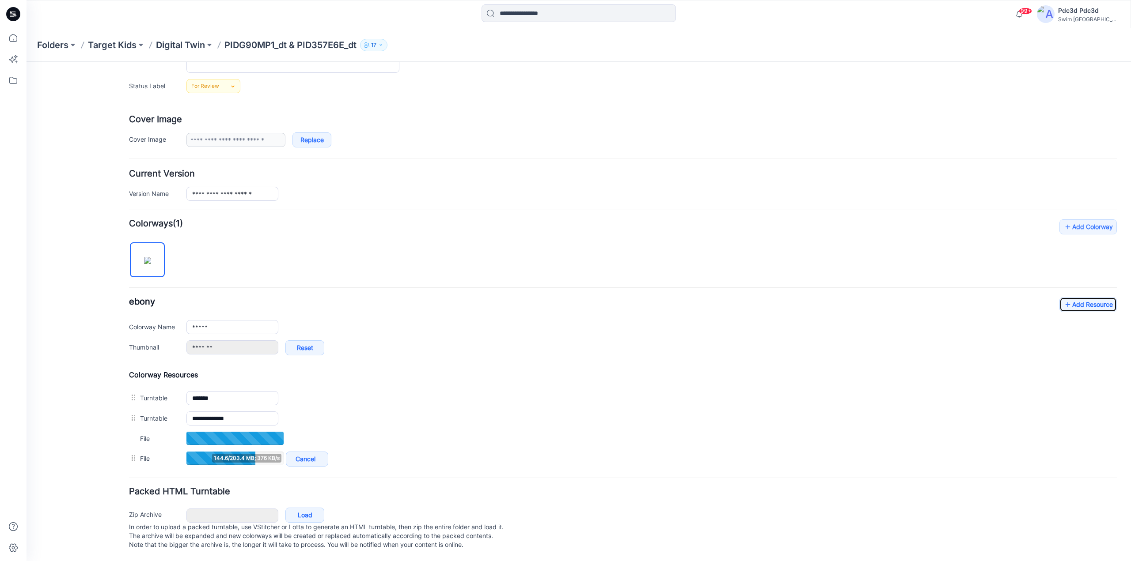
scroll to position [128, 0]
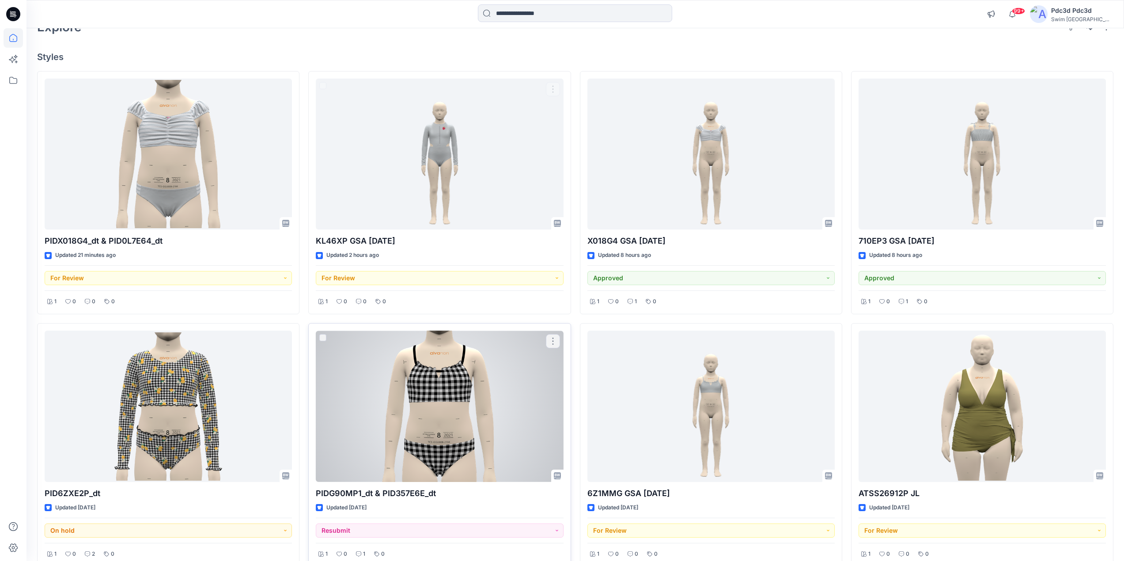
scroll to position [88, 0]
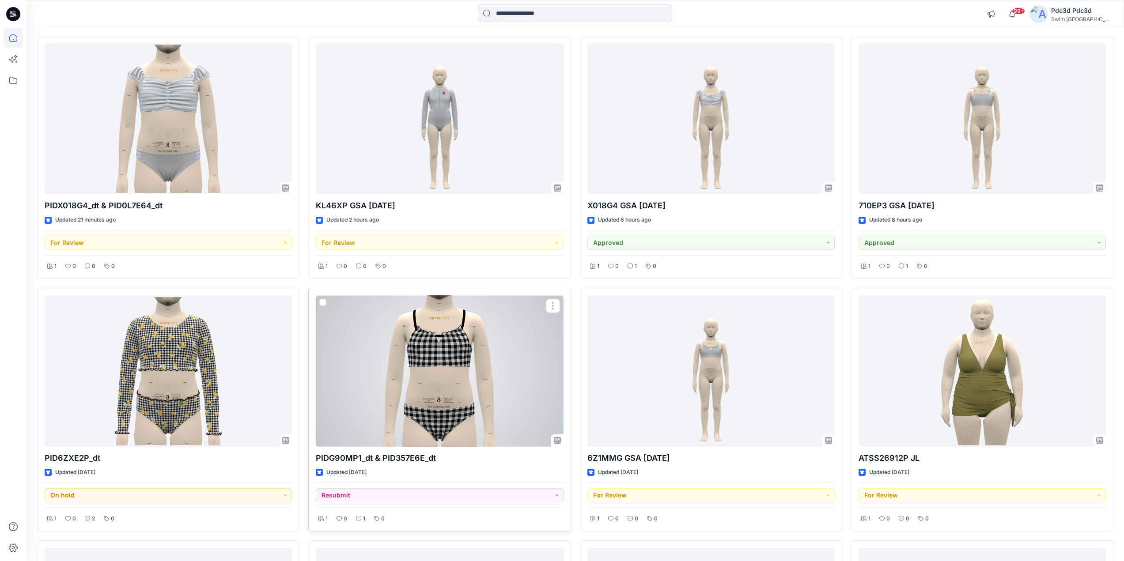
click at [428, 371] on div at bounding box center [439, 372] width 247 height 152
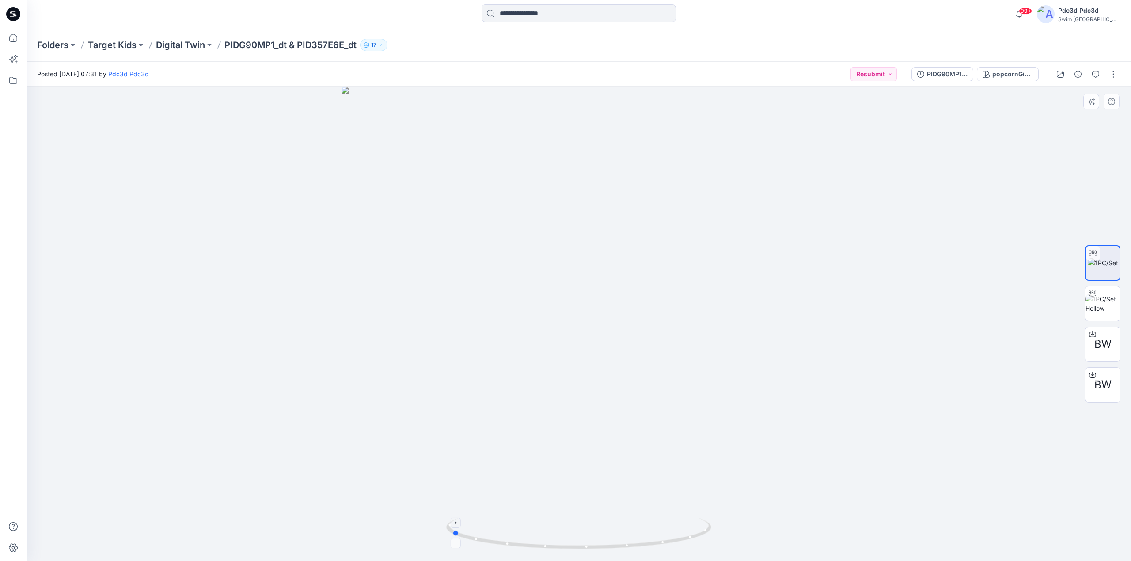
drag, startPoint x: 648, startPoint y: 542, endPoint x: 519, endPoint y: 534, distance: 129.6
click at [519, 534] on icon at bounding box center [579, 535] width 267 height 33
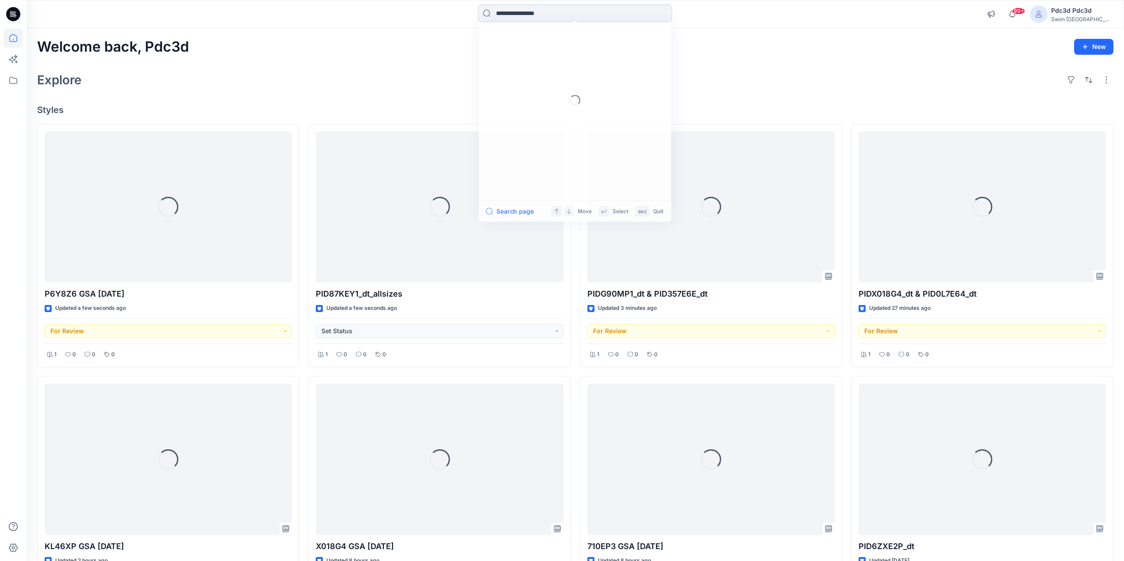
click at [543, 14] on input at bounding box center [575, 13] width 194 height 18
paste input "******"
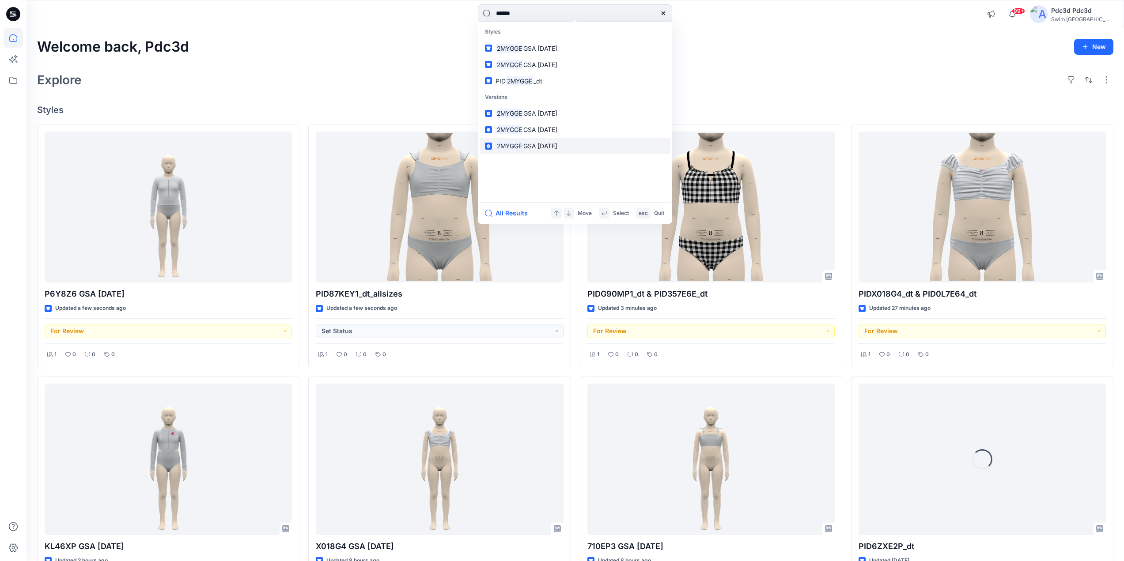
type input "******"
click at [546, 147] on span "GSA [DATE]" at bounding box center [540, 146] width 34 height 8
